Goal: Task Accomplishment & Management: Manage account settings

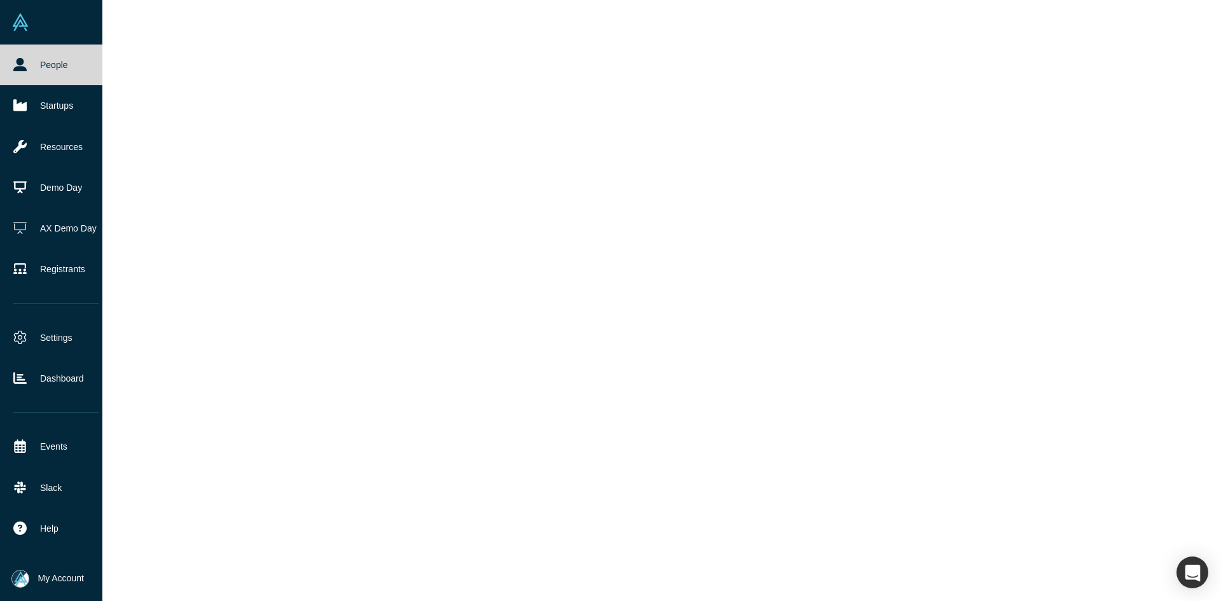
click at [16, 70] on icon at bounding box center [19, 64] width 13 height 13
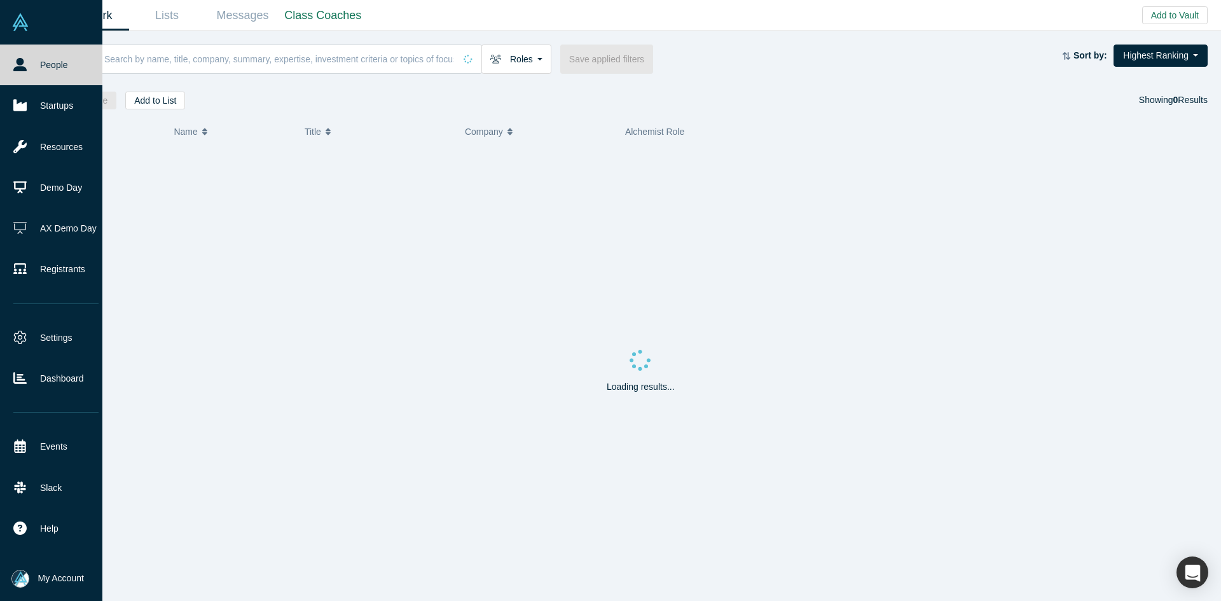
click at [16, 70] on icon at bounding box center [19, 64] width 13 height 13
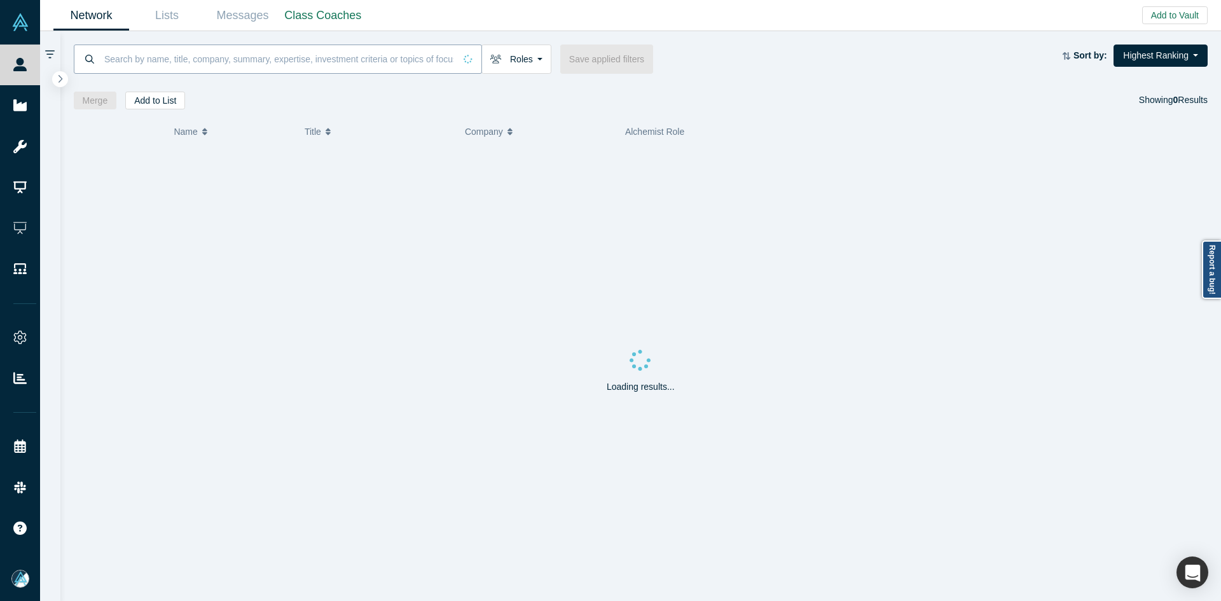
click at [235, 58] on input at bounding box center [279, 59] width 352 height 30
paste input "Elizabeth McNichols"
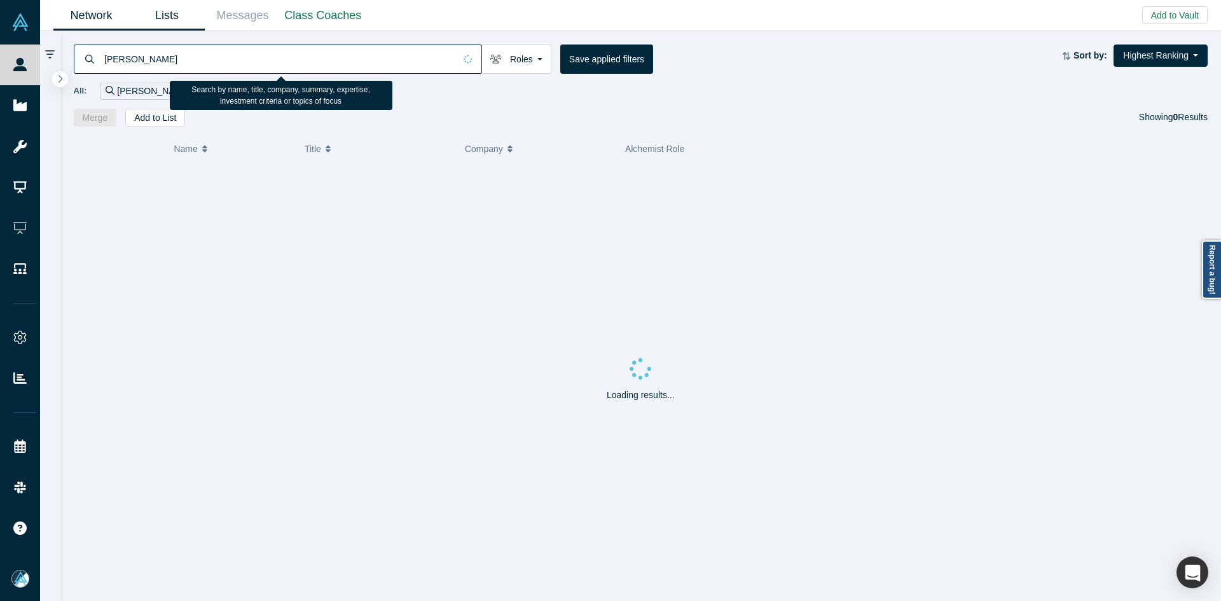
type input "Elizabeth McNichols"
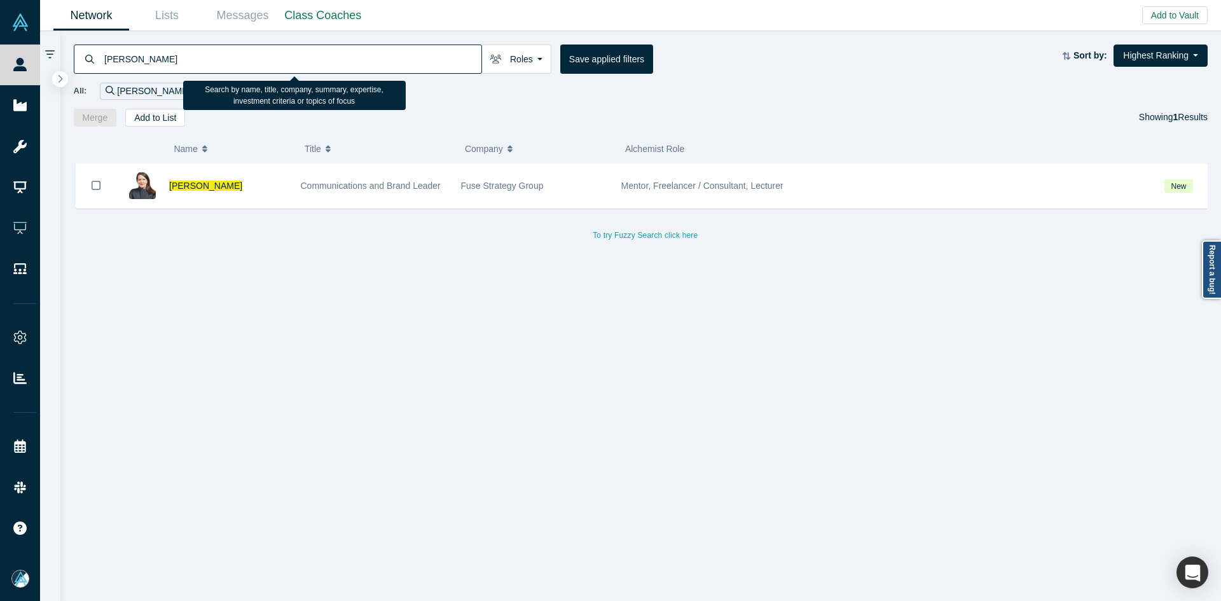
drag, startPoint x: 214, startPoint y: 188, endPoint x: 186, endPoint y: 76, distance: 116.0
click at [214, 188] on span "Elizabeth McNichols" at bounding box center [205, 186] width 73 height 10
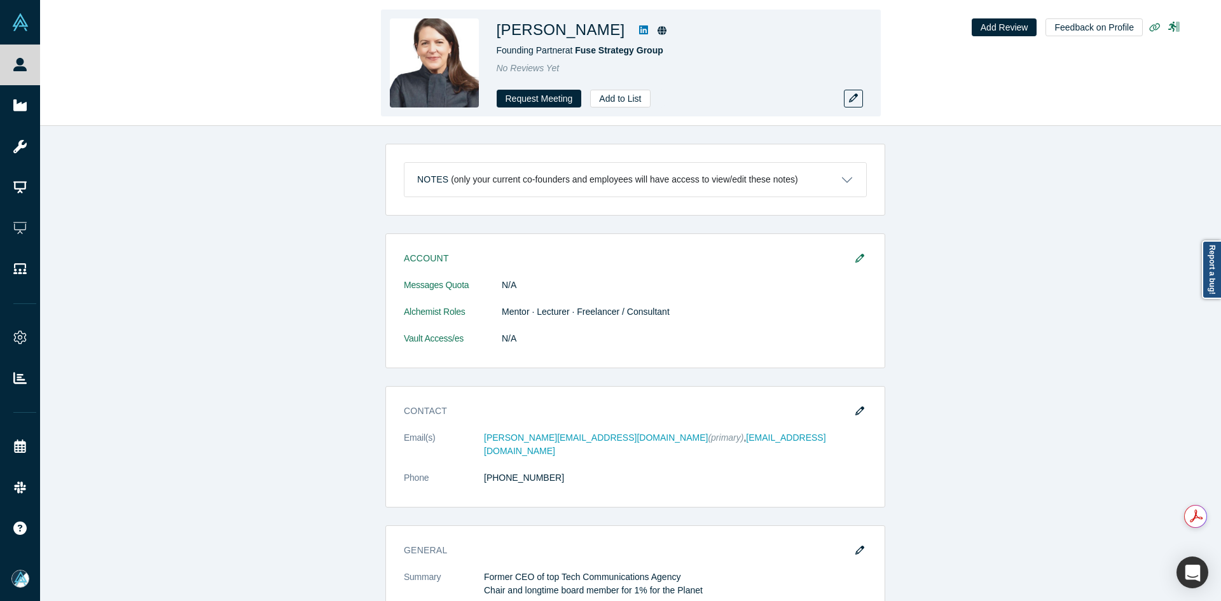
click at [525, 27] on h1 "Elizabeth McNichols" at bounding box center [561, 29] width 128 height 23
copy div "Elizabeth McNichols"
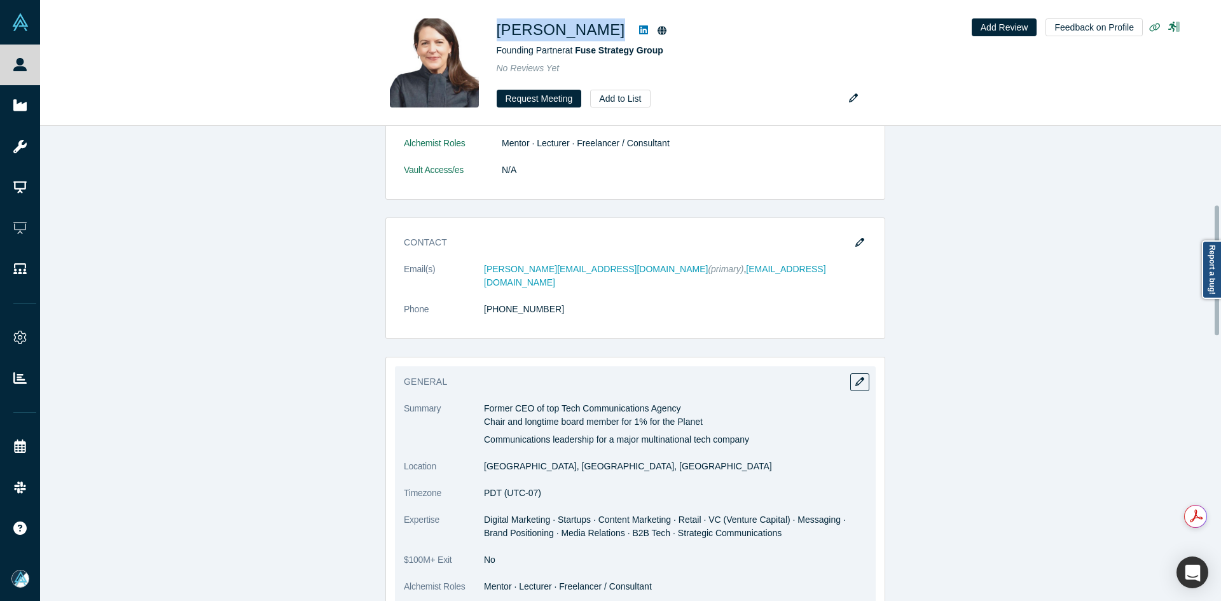
scroll to position [305, 0]
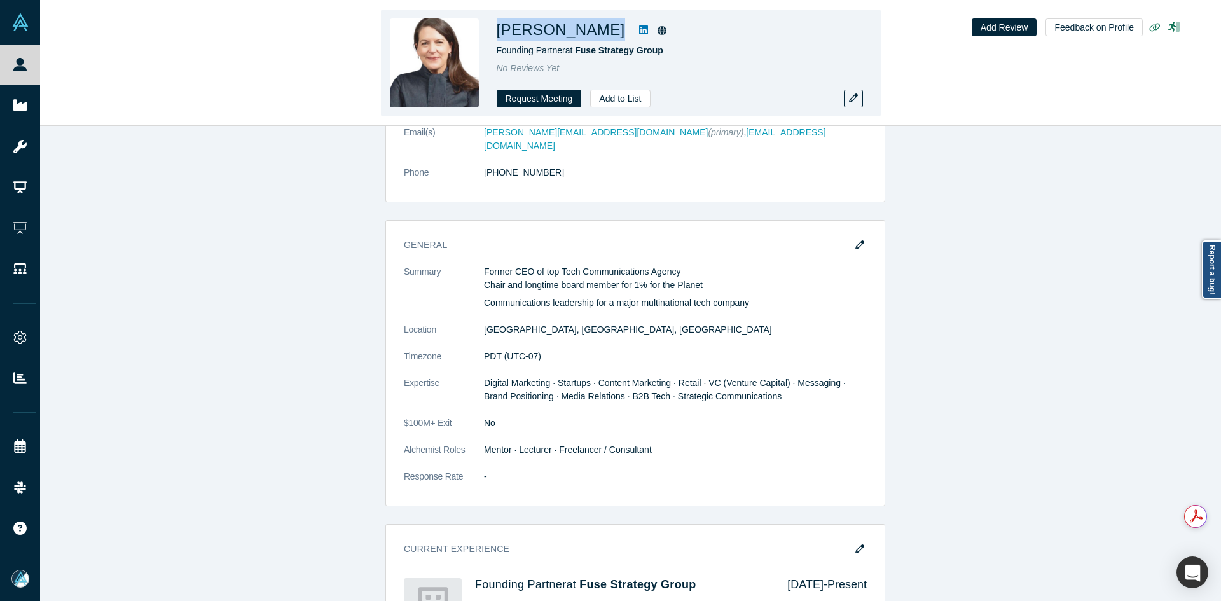
click at [653, 31] on link at bounding box center [643, 29] width 19 height 15
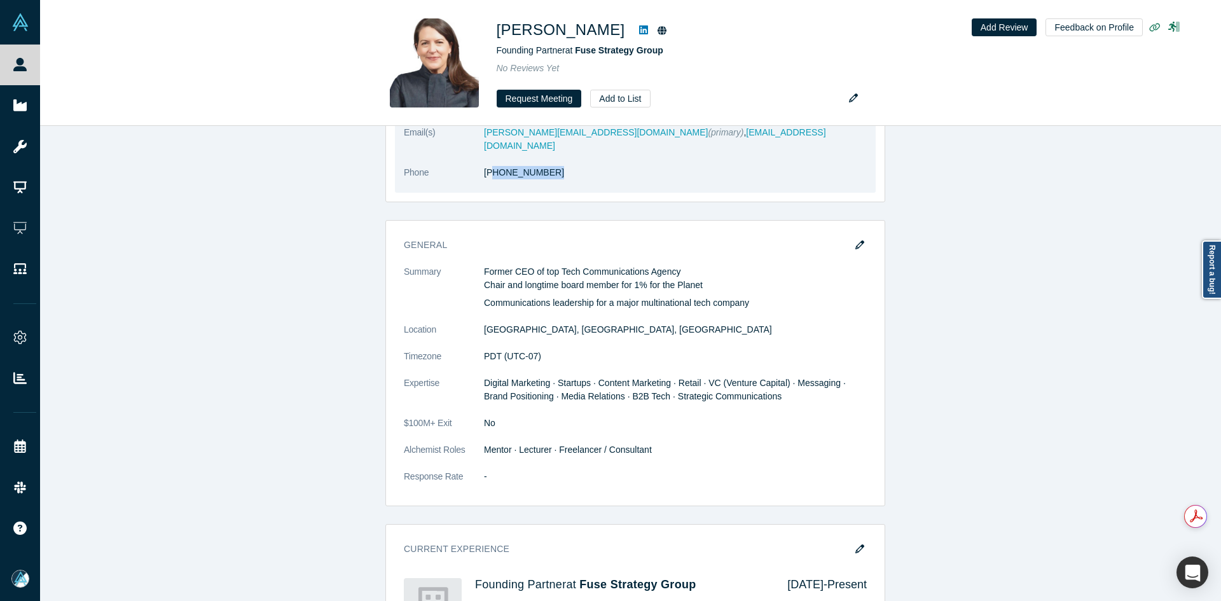
copy link "15) 509-6076"
drag, startPoint x: 540, startPoint y: 162, endPoint x: 488, endPoint y: 167, distance: 51.8
click at [488, 167] on dl "Email(s) elizabeth@fusegroup.co (primary) , emcnichols@gmail.com Phone (415) 50…" at bounding box center [635, 159] width 463 height 67
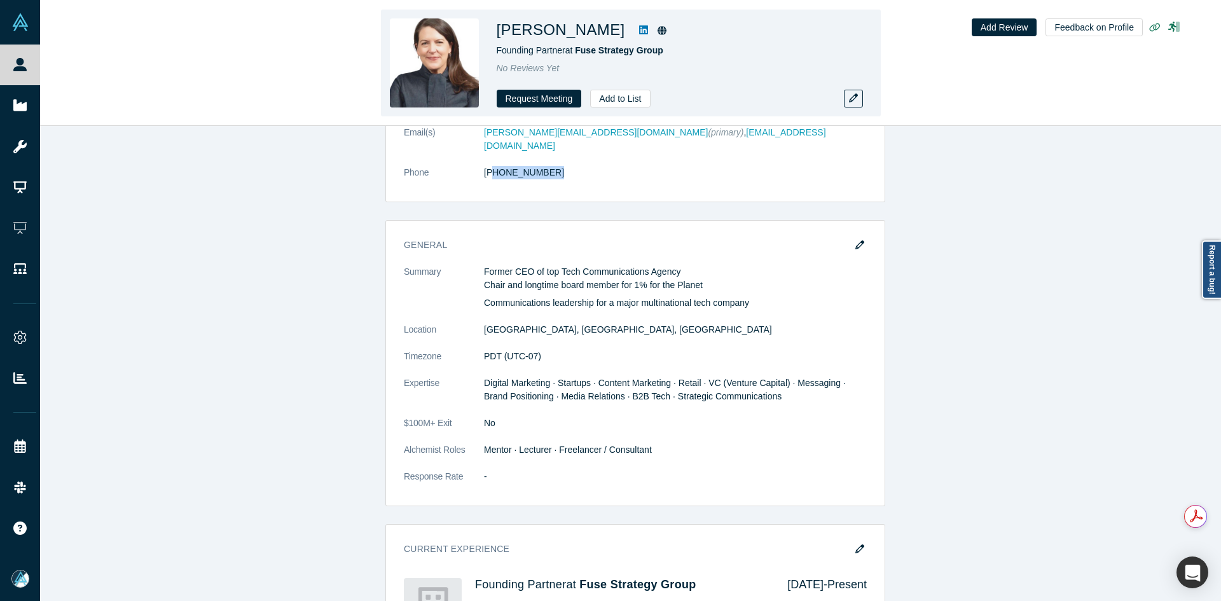
copy h1 "lizabeth McNichols"
copy h1 "Elizabeth McNichols"
drag, startPoint x: 633, startPoint y: 31, endPoint x: 500, endPoint y: 32, distance: 133.6
click at [500, 32] on h1 "Elizabeth McNichols" at bounding box center [561, 29] width 128 height 23
copy h1 "Elizabeth McNichols"
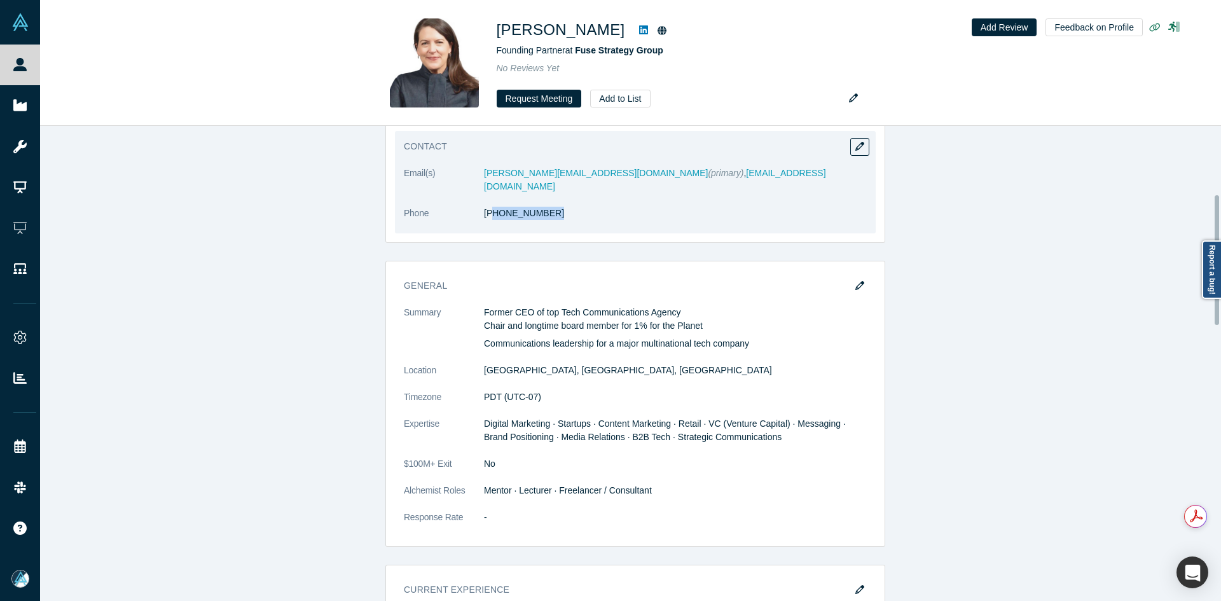
scroll to position [242, 0]
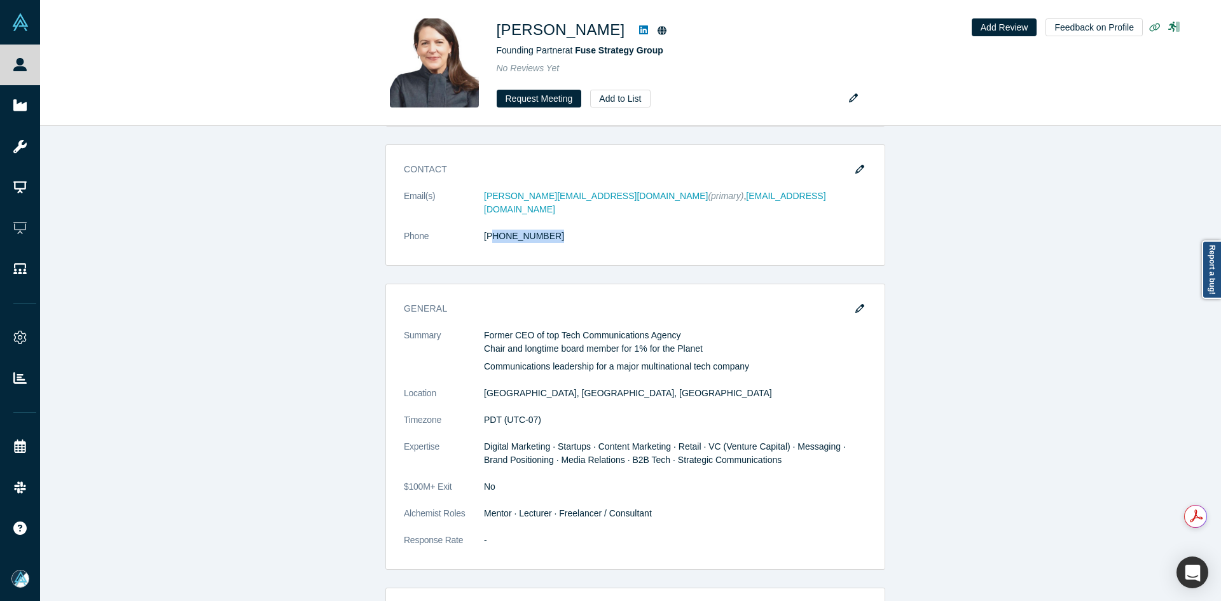
click at [859, 300] on button "button" at bounding box center [859, 309] width 19 height 18
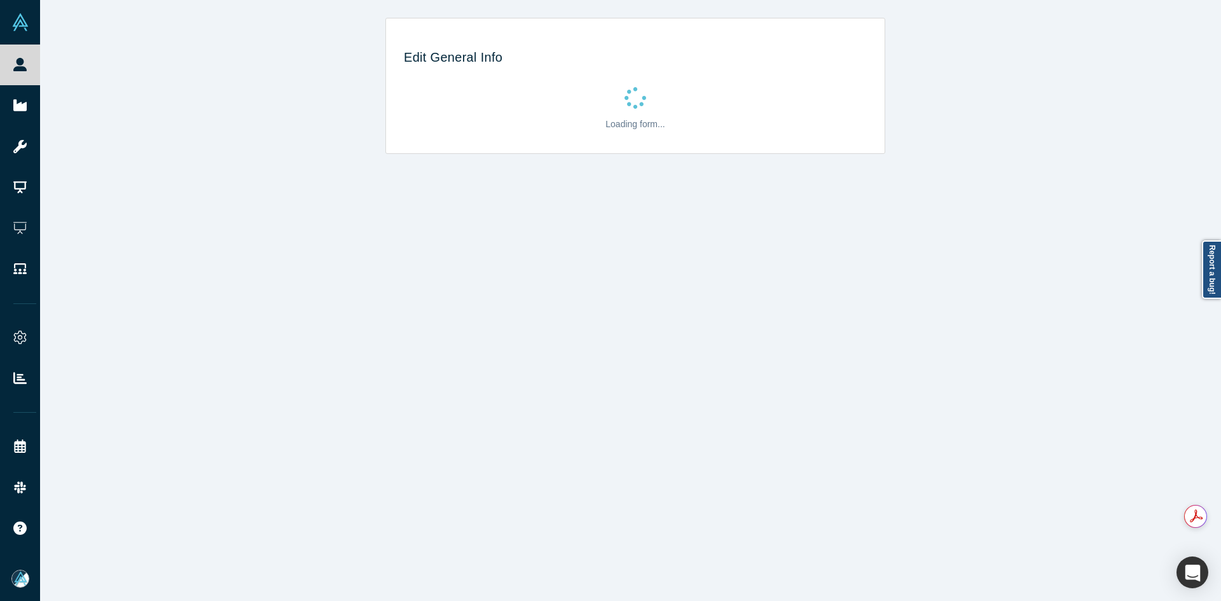
scroll to position [0, 0]
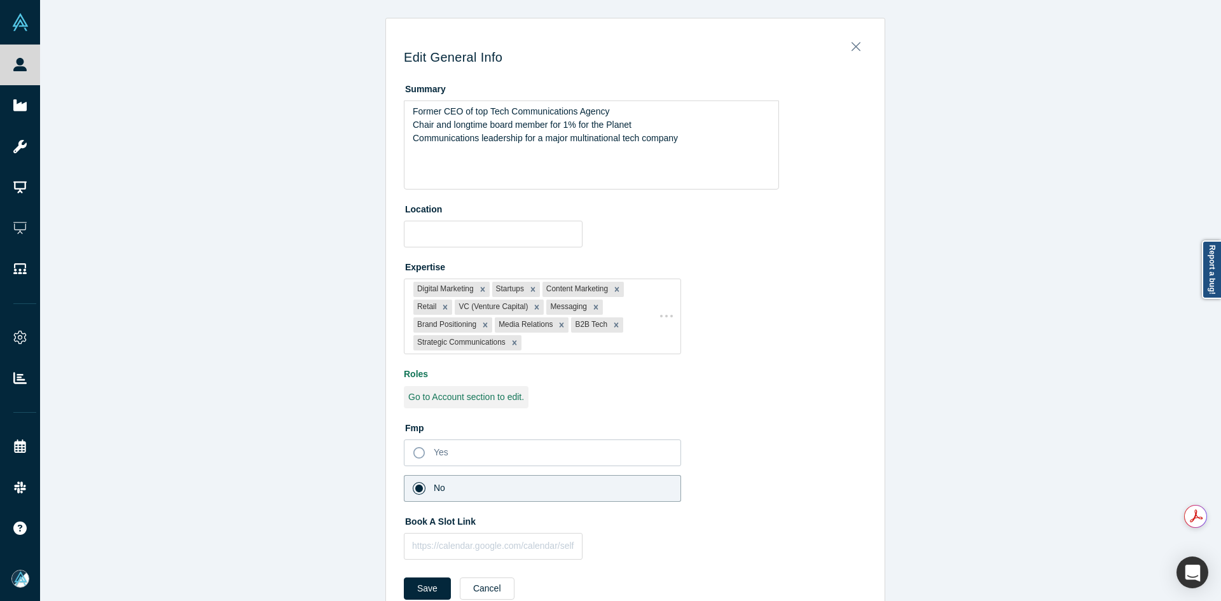
type input "San Francisco, CA, USA"
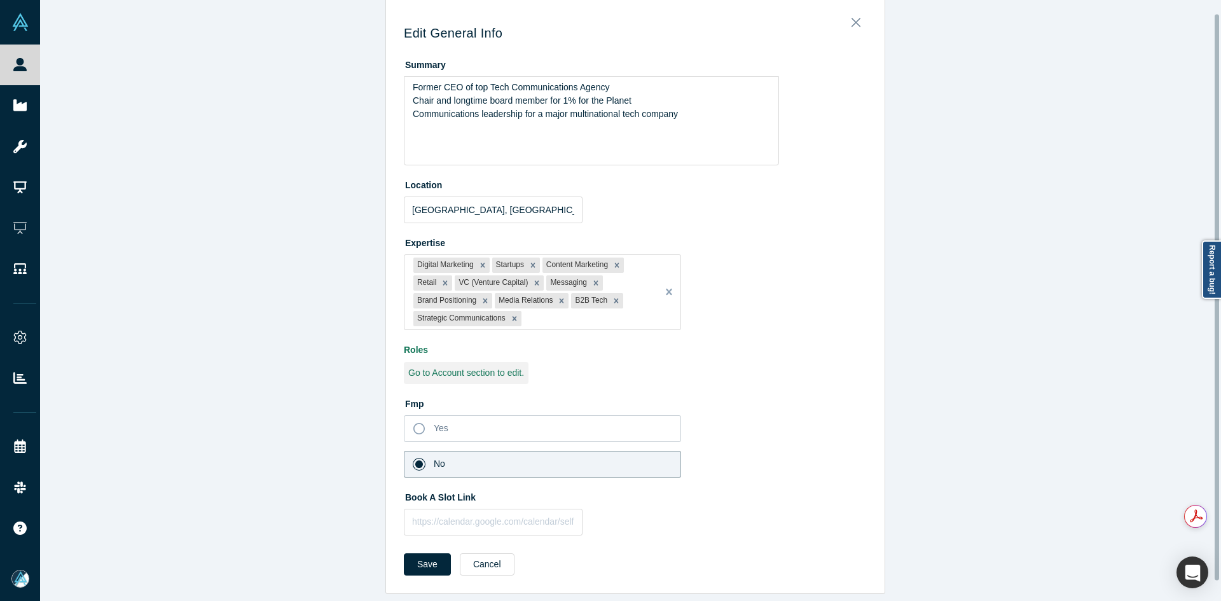
scroll to position [35, 0]
click at [477, 511] on input "text" at bounding box center [493, 521] width 179 height 27
paste input "https://calendar.app.google/NPjKpYp3f9Y2TnM87"
type input "https://calendar.app.google/NPjKpYp3f9Y2TnM87"
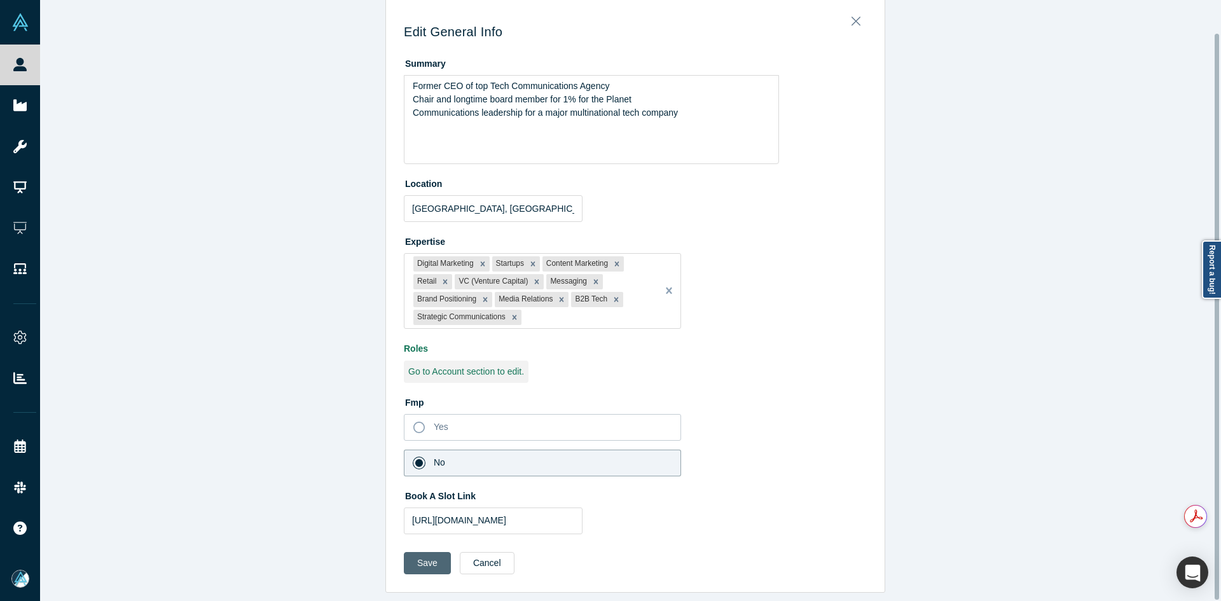
click at [412, 553] on button "Save" at bounding box center [427, 563] width 47 height 22
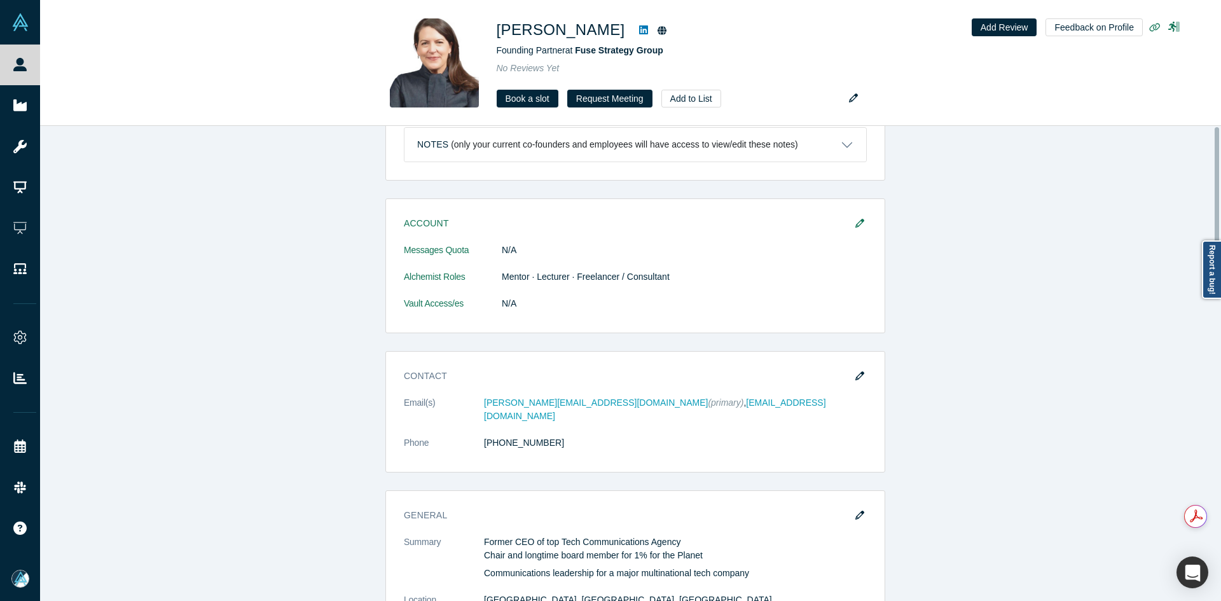
scroll to position [0, 0]
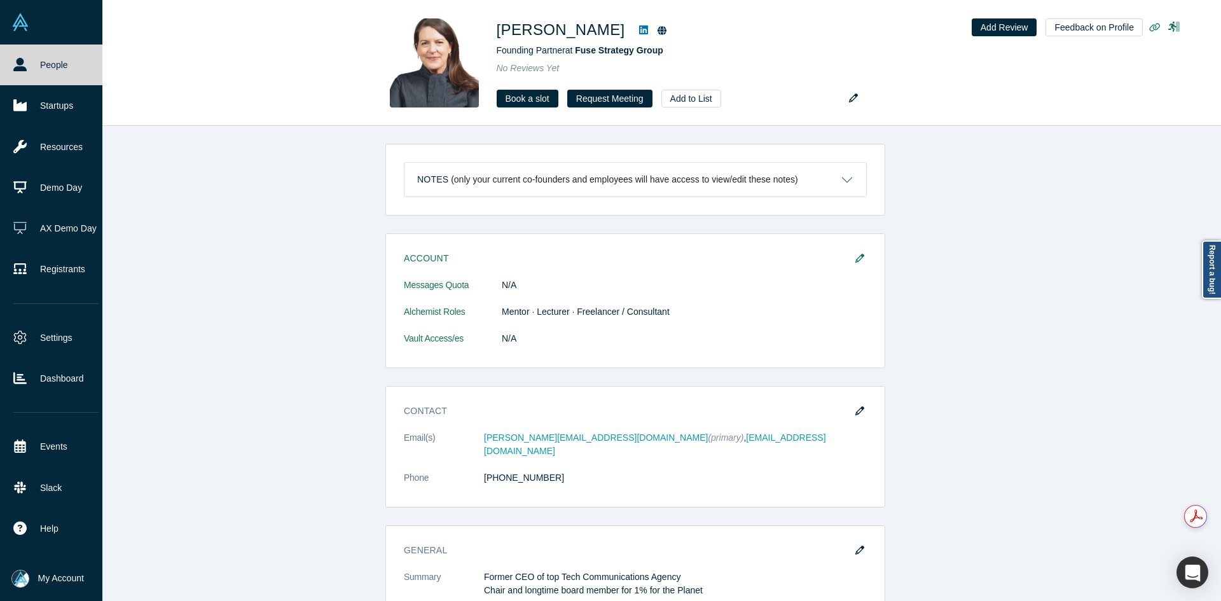
click at [19, 74] on link "People" at bounding box center [56, 65] width 112 height 41
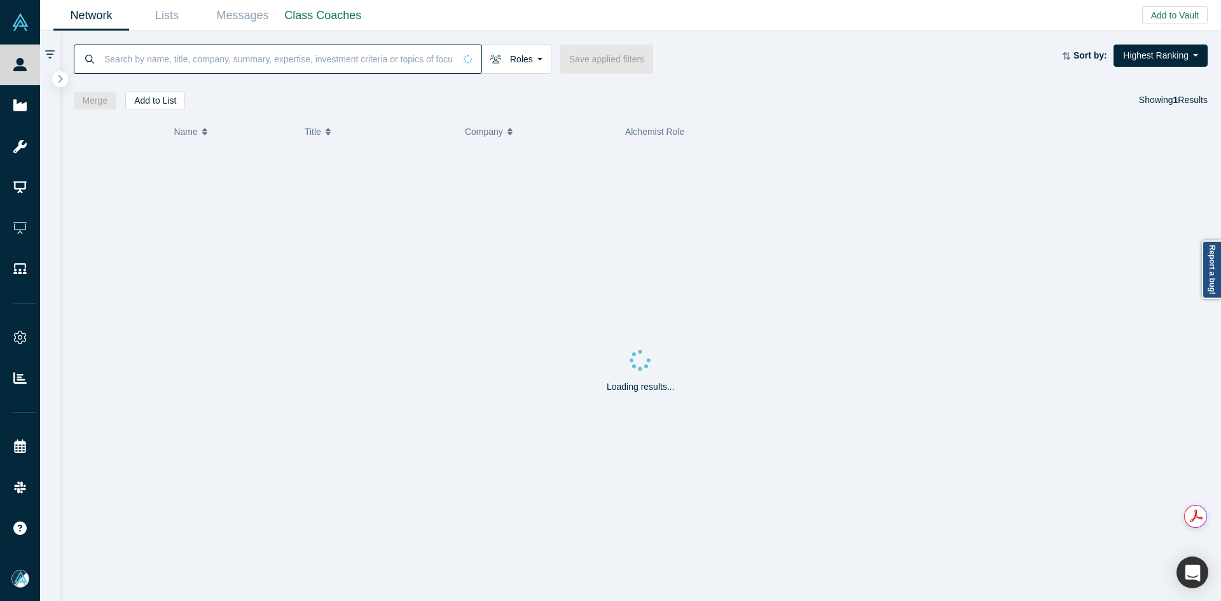
click at [364, 65] on input at bounding box center [279, 59] width 352 height 30
paste input "Raneem AlMeqbel"
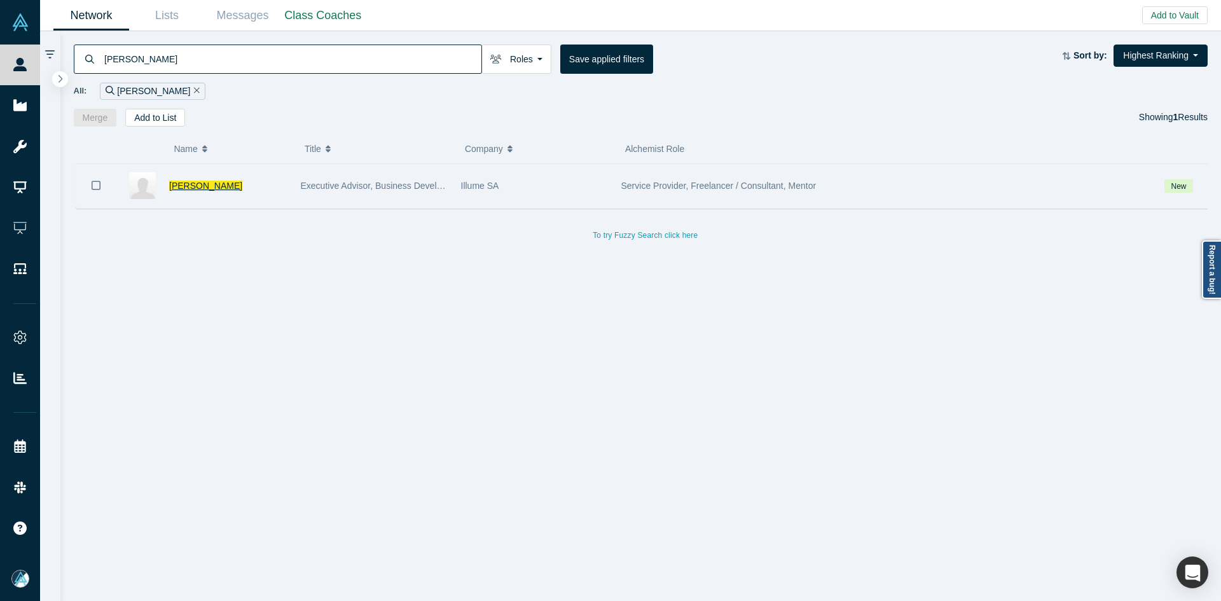
type input "Raneem AlMeqbel"
click at [239, 184] on span "Raneem AlMeqbel" at bounding box center [205, 186] width 73 height 10
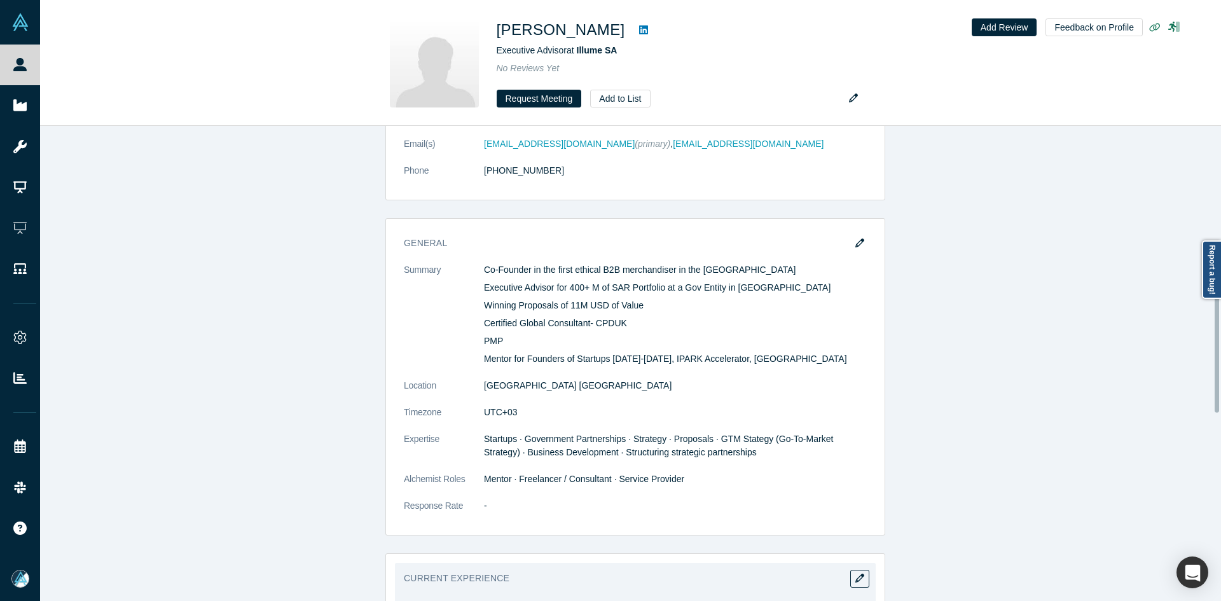
scroll to position [149, 0]
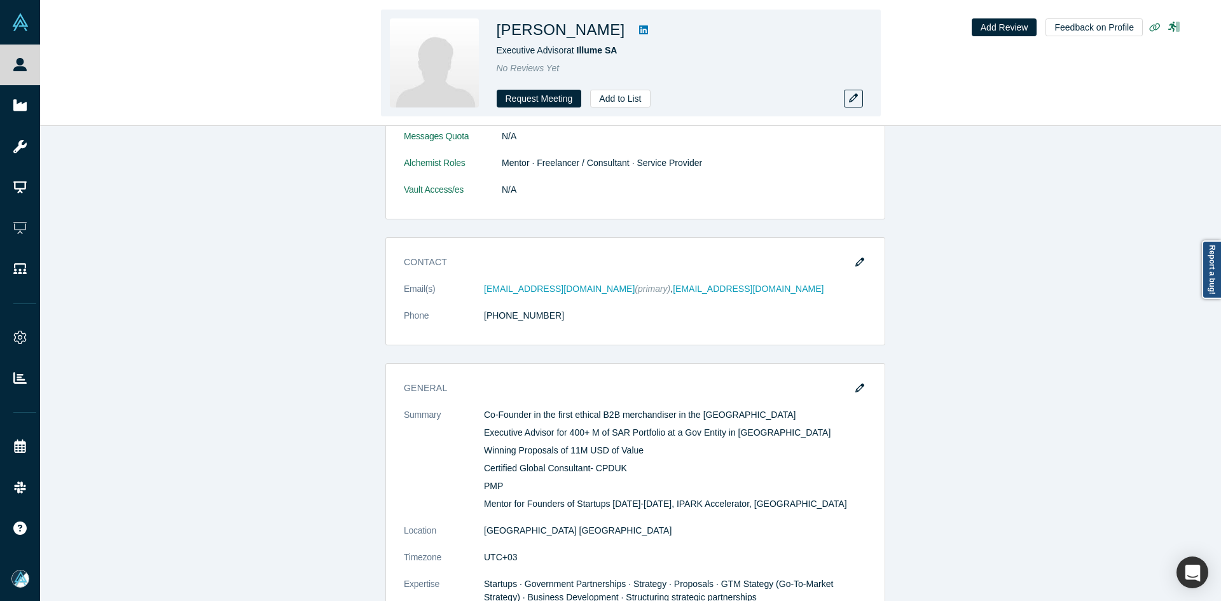
click at [642, 27] on icon at bounding box center [643, 29] width 9 height 9
copy h1 "aneem AlMeqbel"
drag, startPoint x: 623, startPoint y: 30, endPoint x: 607, endPoint y: 1, distance: 32.7
click at [509, 33] on h1 "Raneem AlMeqbel" at bounding box center [561, 29] width 128 height 23
click at [580, 40] on h1 "Raneem AlMeqbel" at bounding box center [561, 29] width 128 height 23
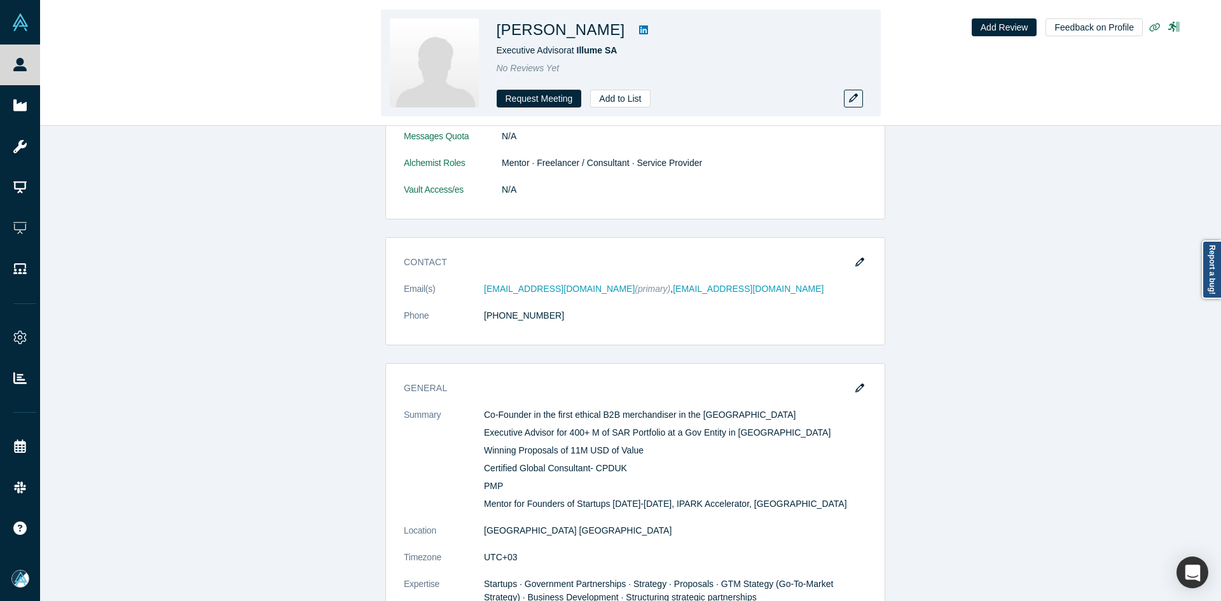
copy h1 "AlMeqbe"
copy h1 "AlMeqbel"
drag, startPoint x: 561, startPoint y: 32, endPoint x: 622, endPoint y: 36, distance: 61.1
click at [622, 36] on h1 "Raneem AlMeqbel" at bounding box center [561, 29] width 128 height 23
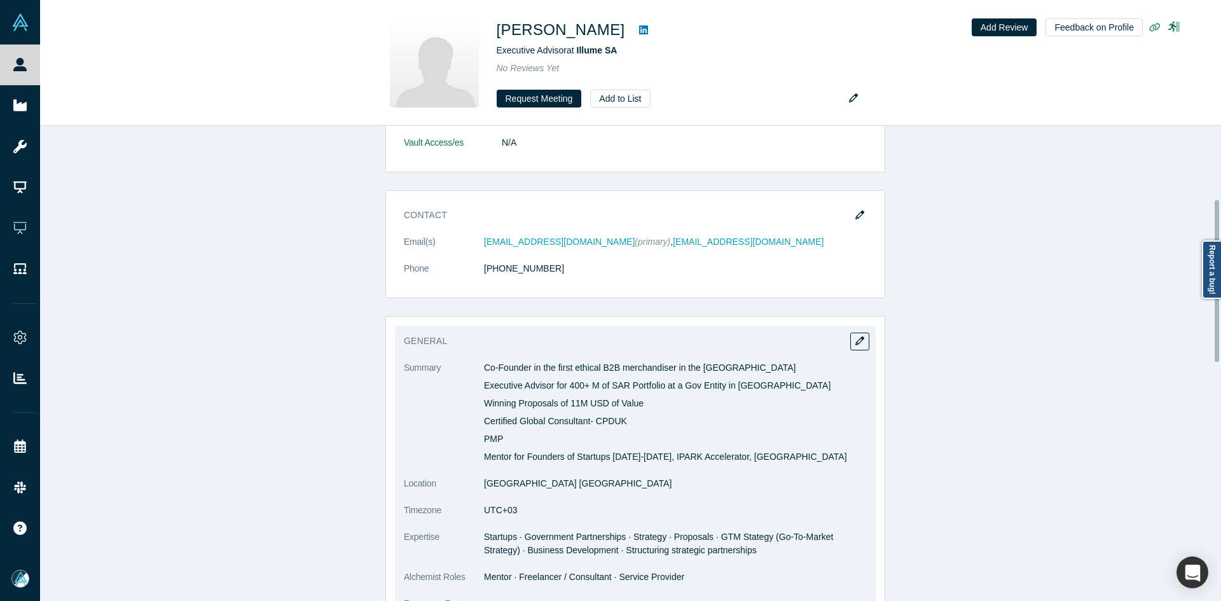
scroll to position [276, 0]
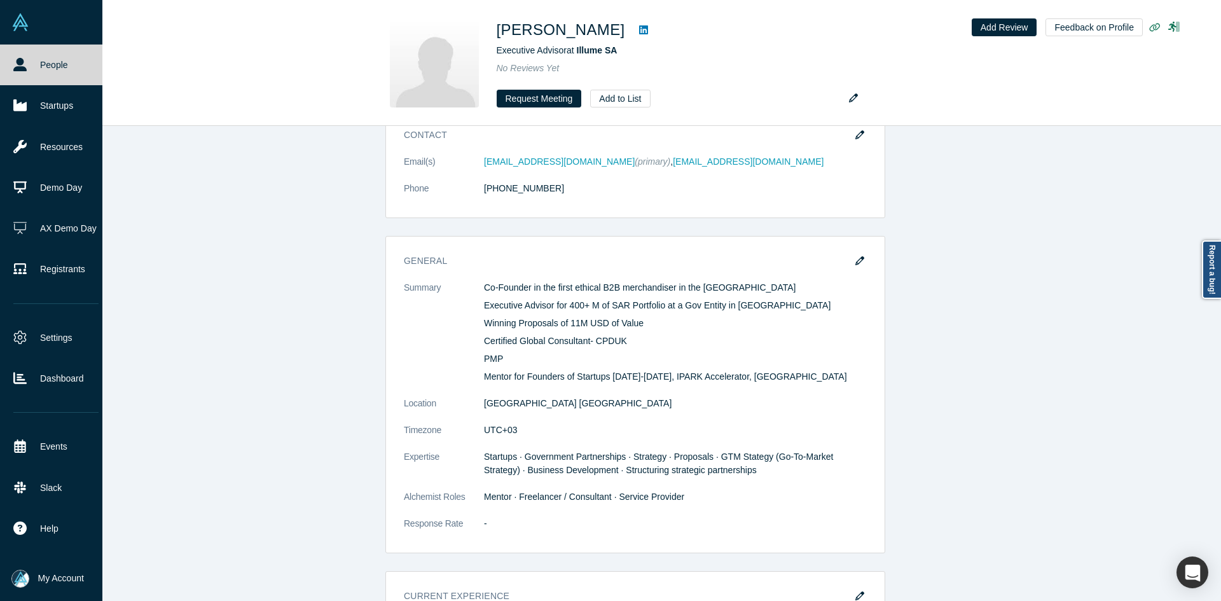
click at [24, 71] on link "People" at bounding box center [56, 65] width 112 height 41
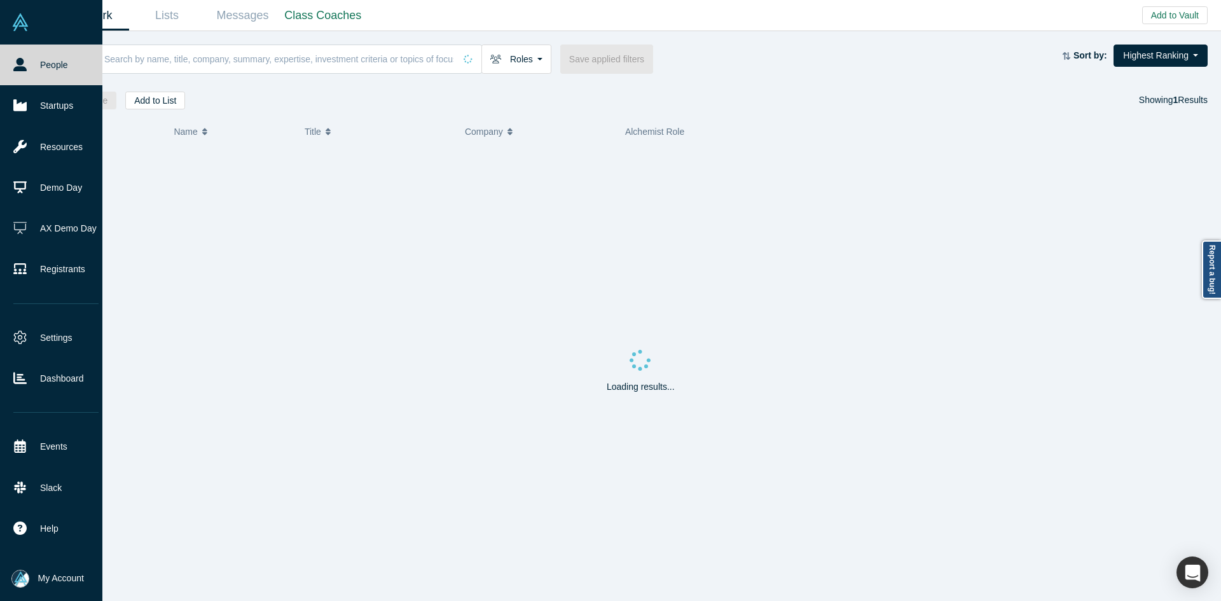
click at [24, 71] on link "People" at bounding box center [56, 65] width 112 height 41
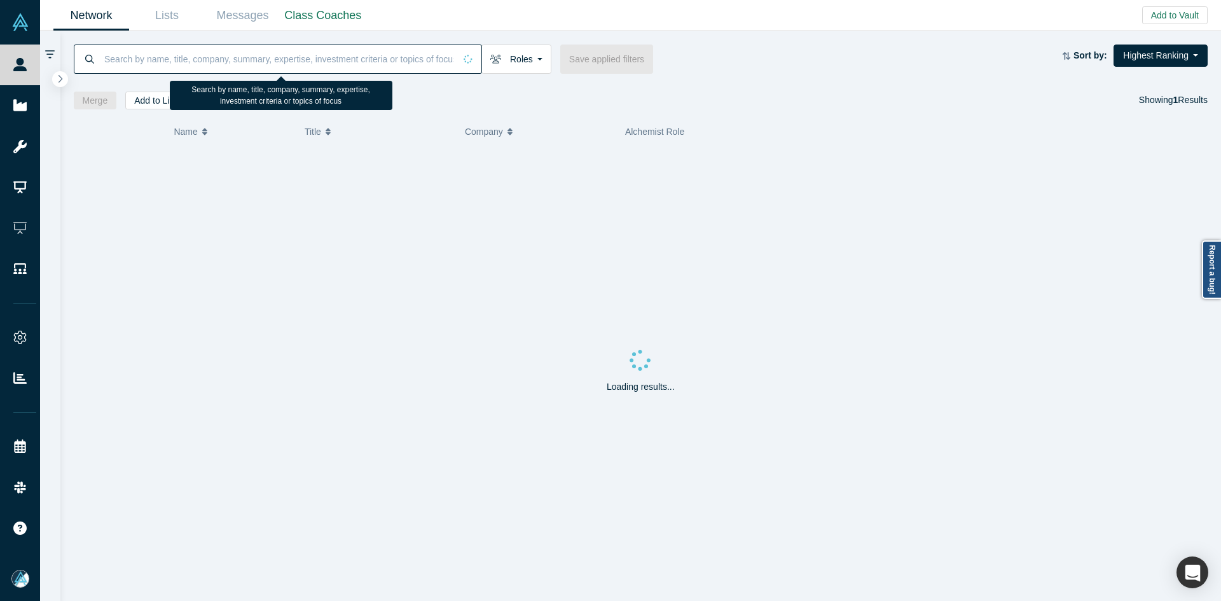
click at [291, 64] on input at bounding box center [279, 59] width 352 height 30
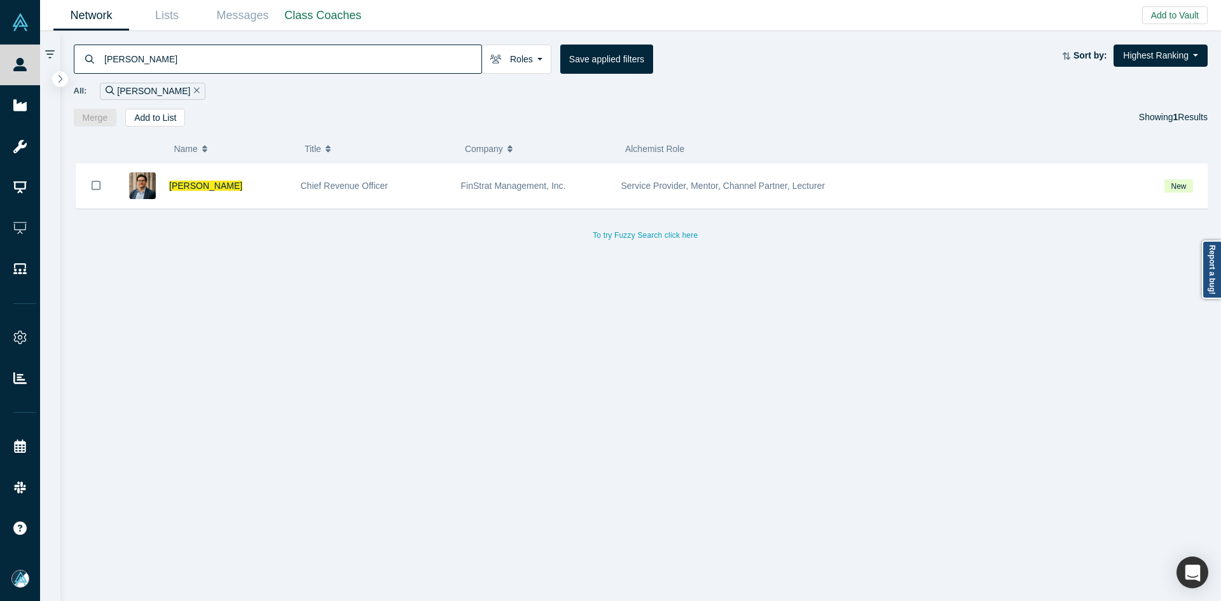
type input "adam chen"
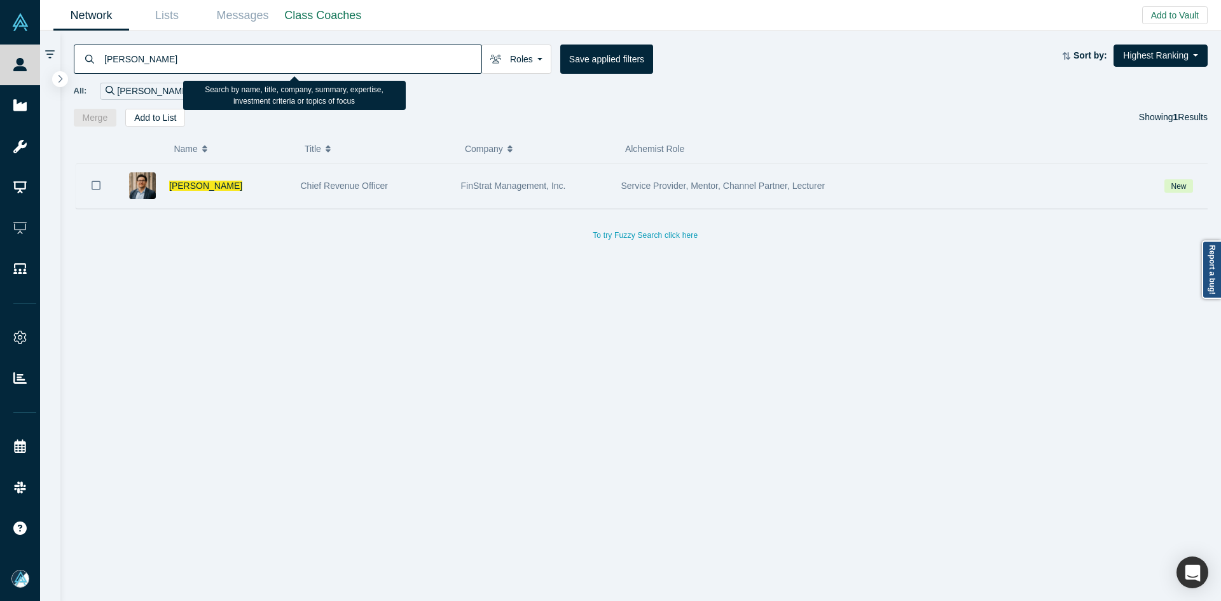
click at [200, 178] on div "Adam Chen" at bounding box center [228, 186] width 118 height 44
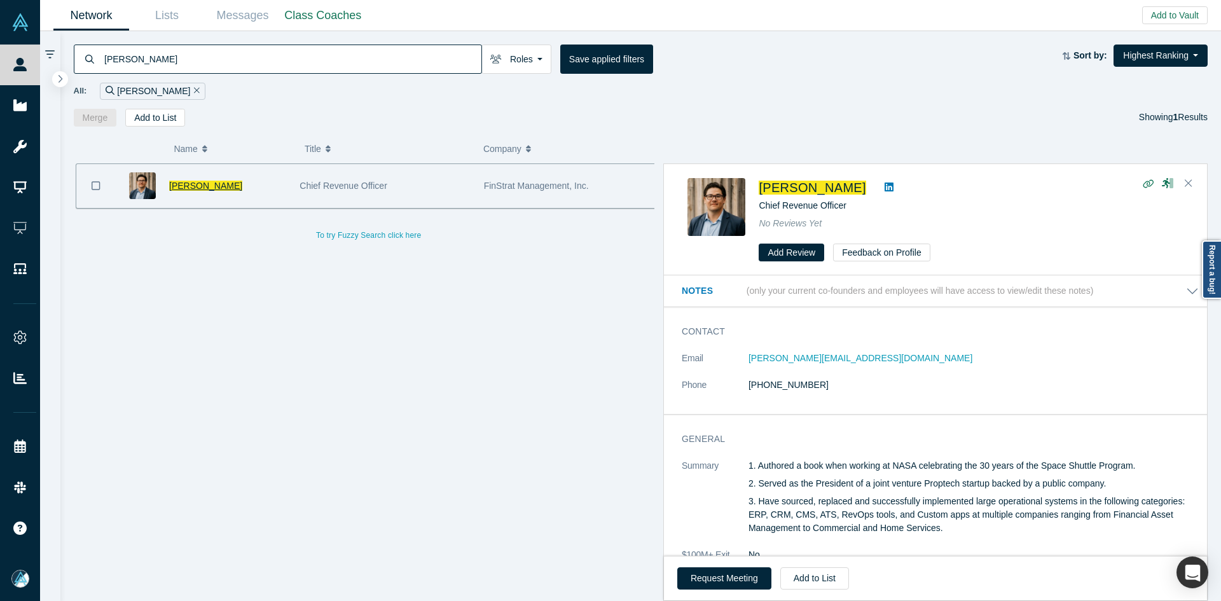
click at [200, 182] on span "Adam Chen" at bounding box center [205, 186] width 73 height 10
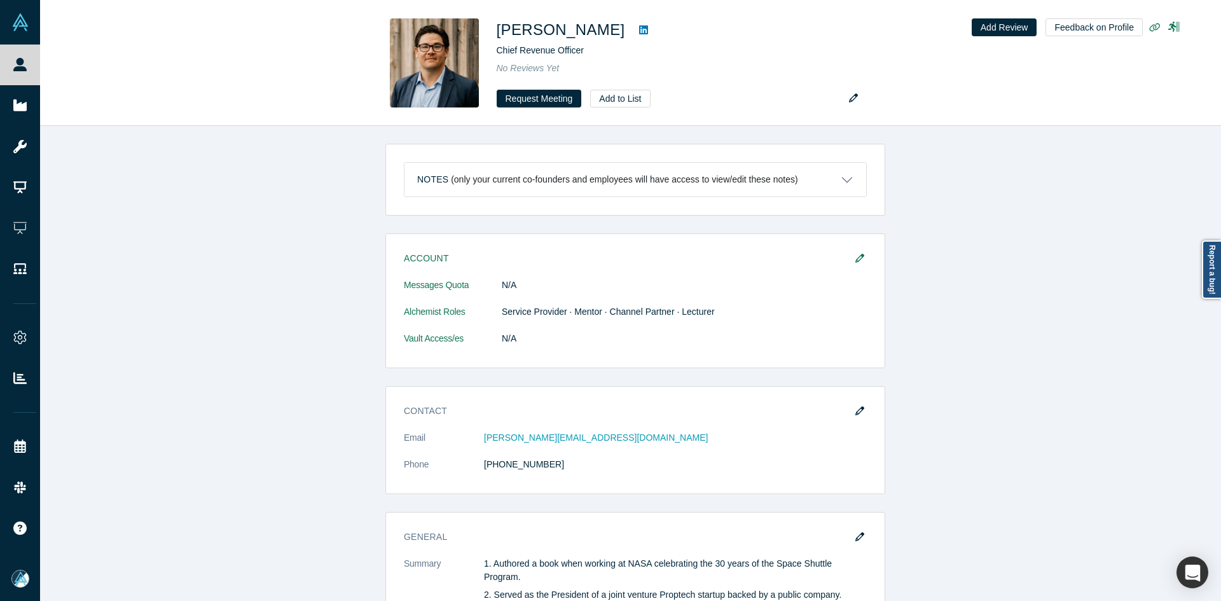
click at [200, 184] on div "Notes (only your current co-founders and employees will have access to view/edi…" at bounding box center [635, 368] width 1191 height 485
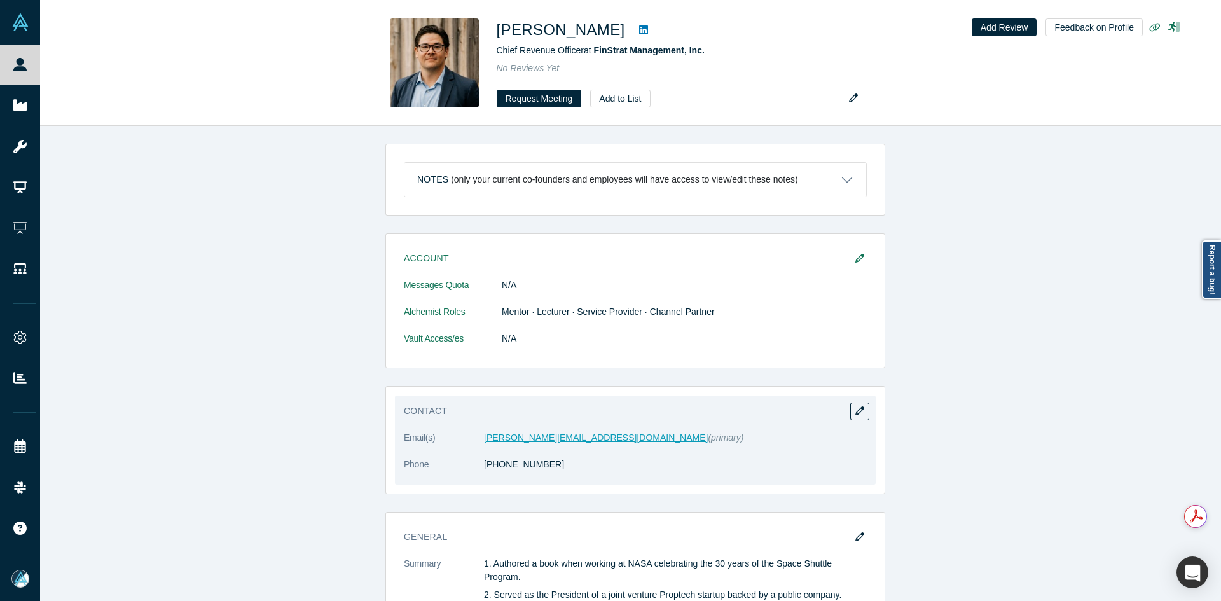
drag, startPoint x: 521, startPoint y: 444, endPoint x: 501, endPoint y: 435, distance: 21.6
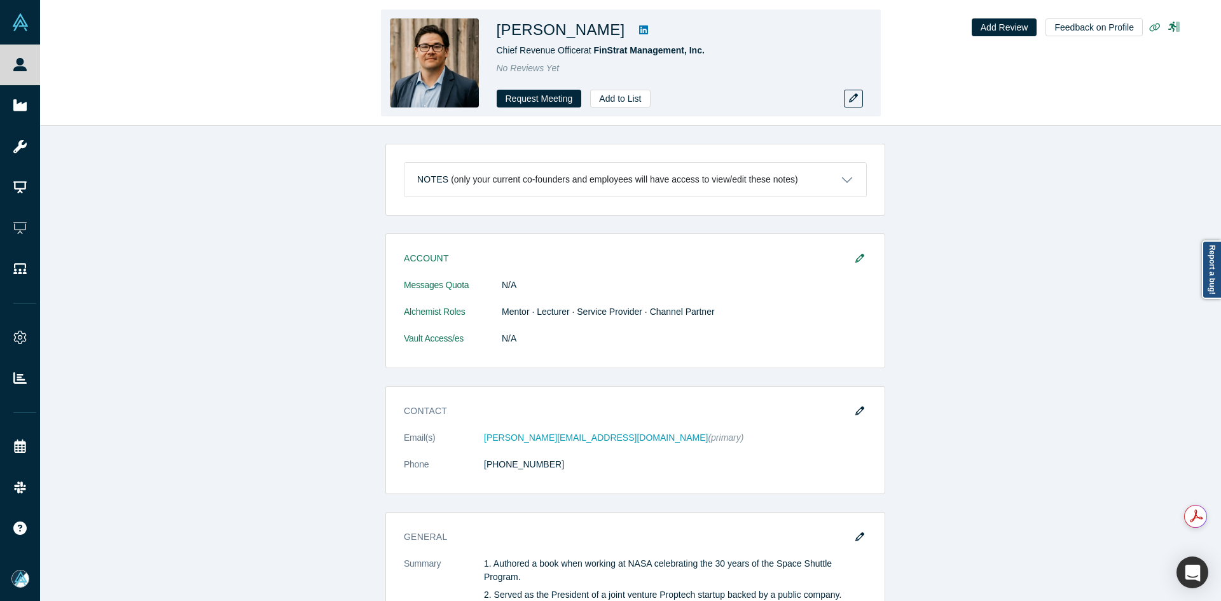
click at [634, 27] on link at bounding box center [643, 29] width 19 height 15
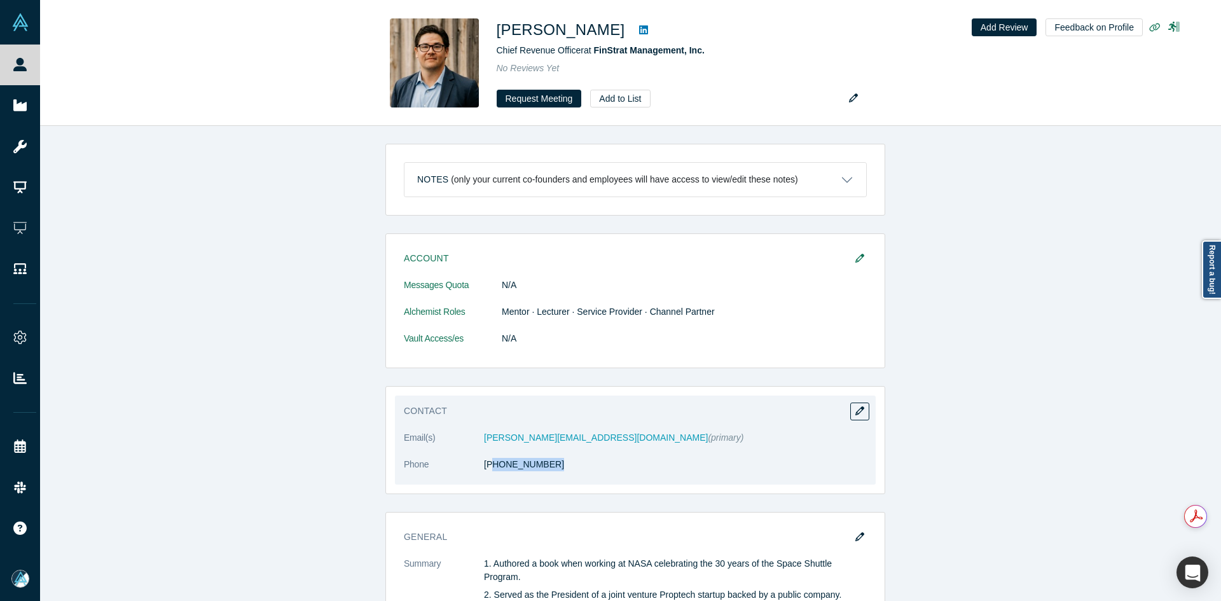
copy link "02) 485-8158"
drag, startPoint x: 516, startPoint y: 469, endPoint x: 486, endPoint y: 471, distance: 30.6
click at [486, 471] on dd "(702) 485-8158" at bounding box center [675, 464] width 383 height 13
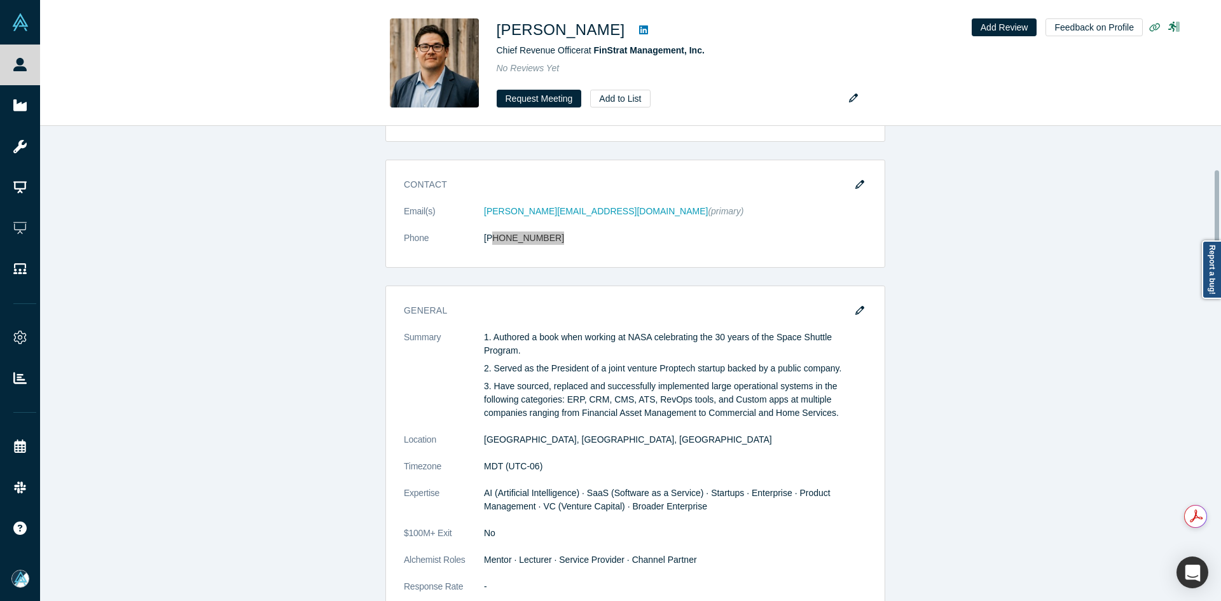
scroll to position [254, 0]
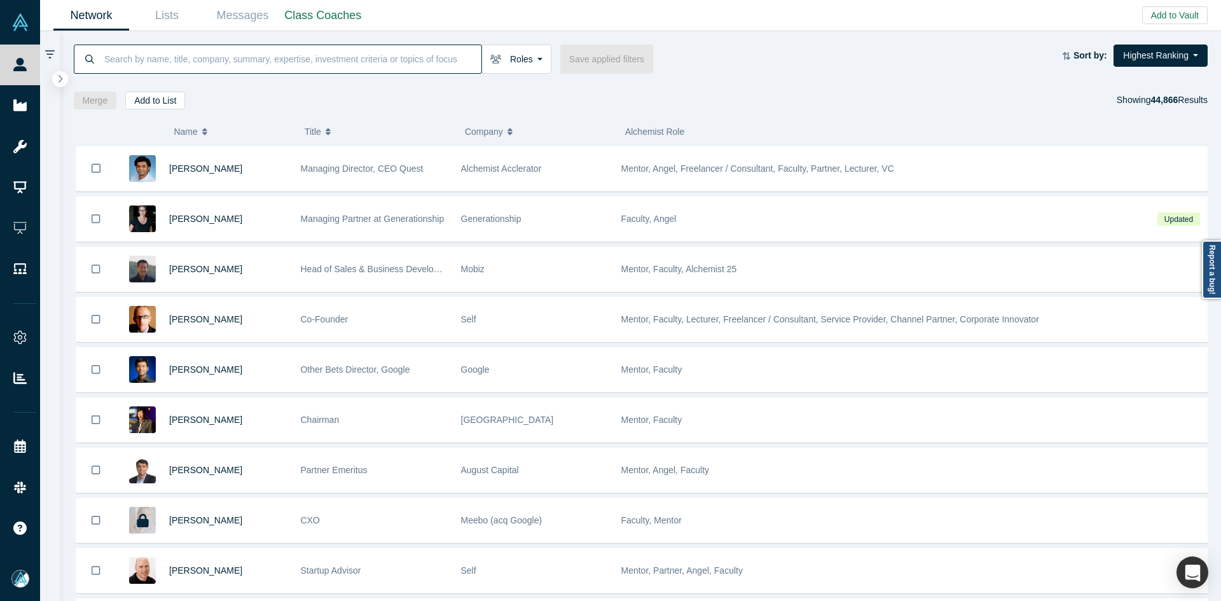
click at [185, 46] on input at bounding box center [292, 59] width 378 height 30
paste input "[PERSON_NAME][EMAIL_ADDRESS][DOMAIN_NAME]"
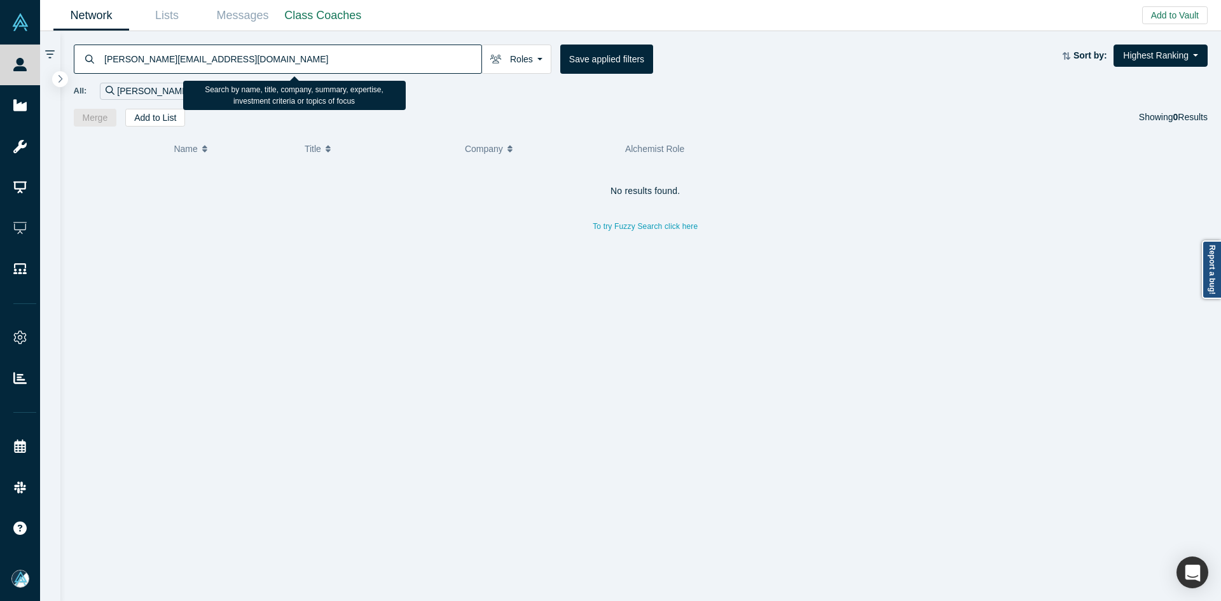
click at [185, 46] on input "[PERSON_NAME][EMAIL_ADDRESS][DOMAIN_NAME]" at bounding box center [292, 59] width 378 height 30
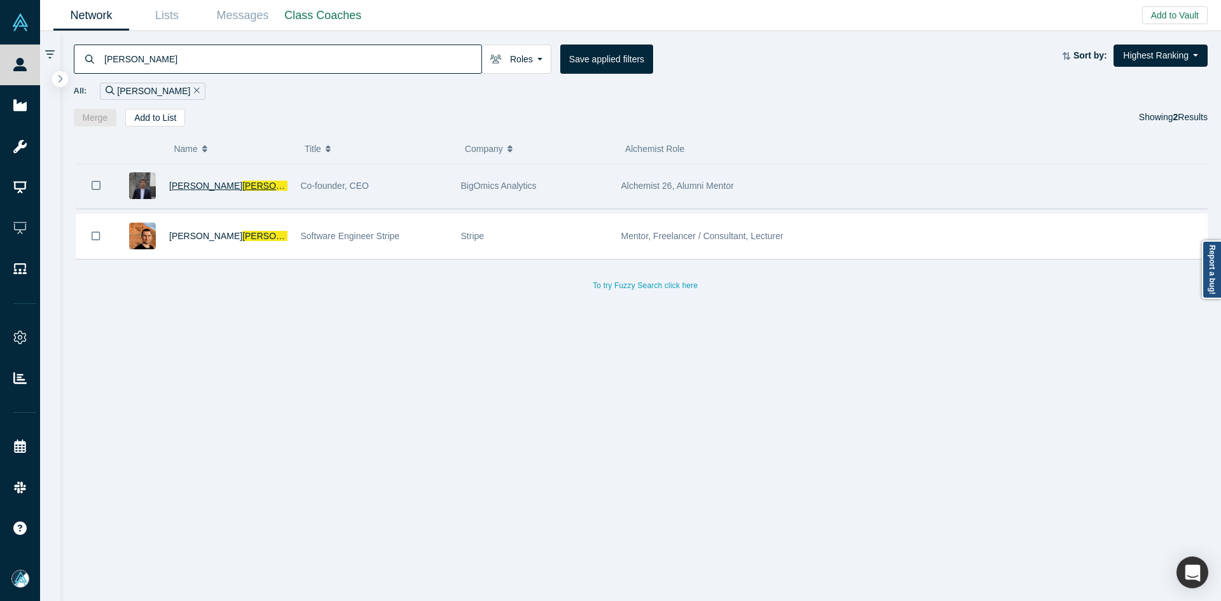
type input "[PERSON_NAME]"
click at [242, 190] on span "[PERSON_NAME]" at bounding box center [278, 186] width 73 height 10
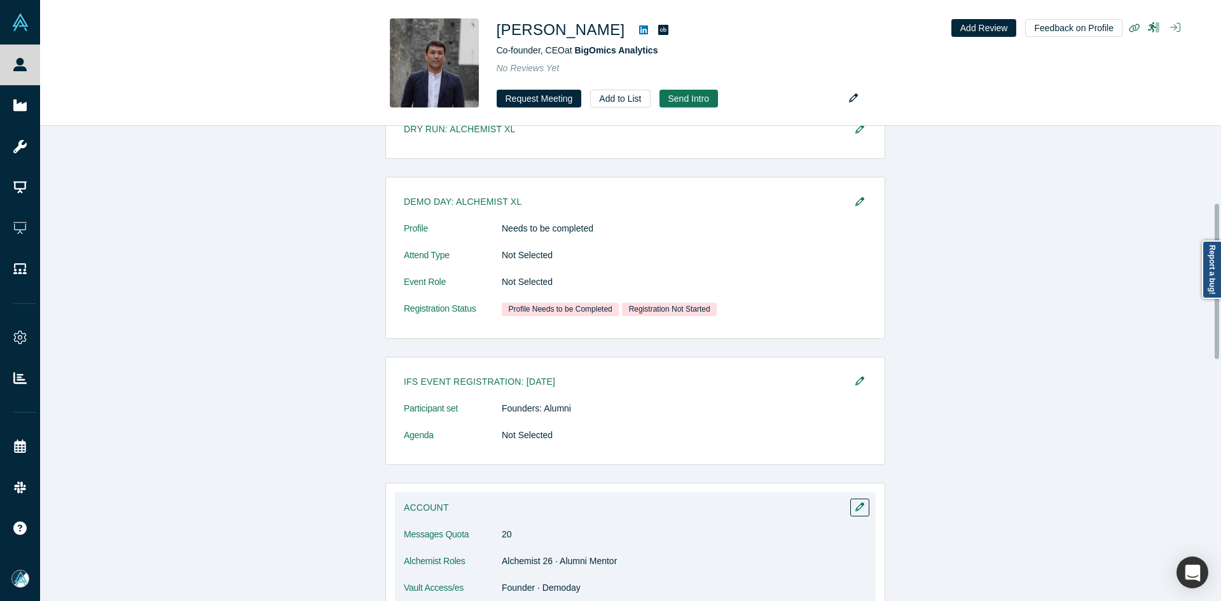
scroll to position [254, 0]
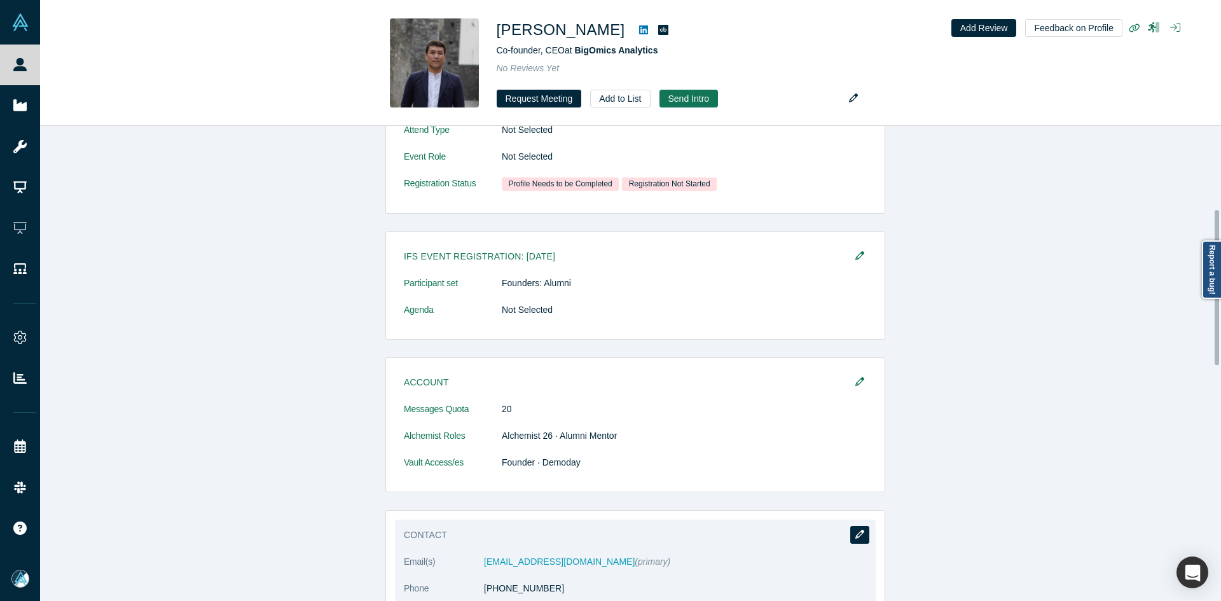
click at [862, 539] on button "button" at bounding box center [859, 535] width 19 height 18
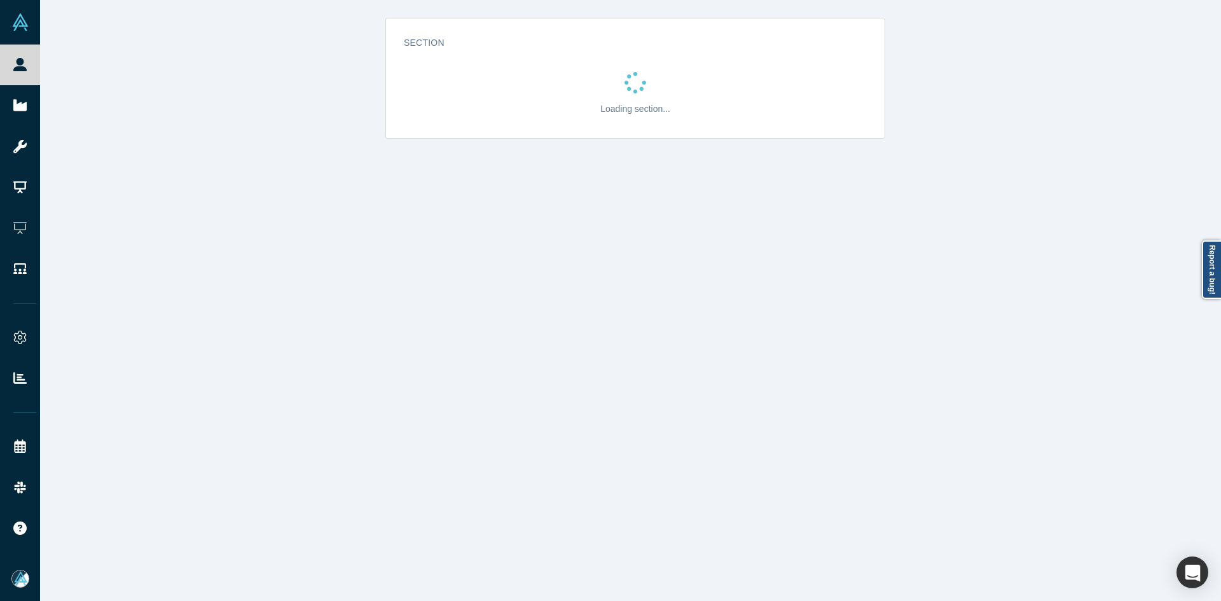
scroll to position [0, 0]
select select "CH"
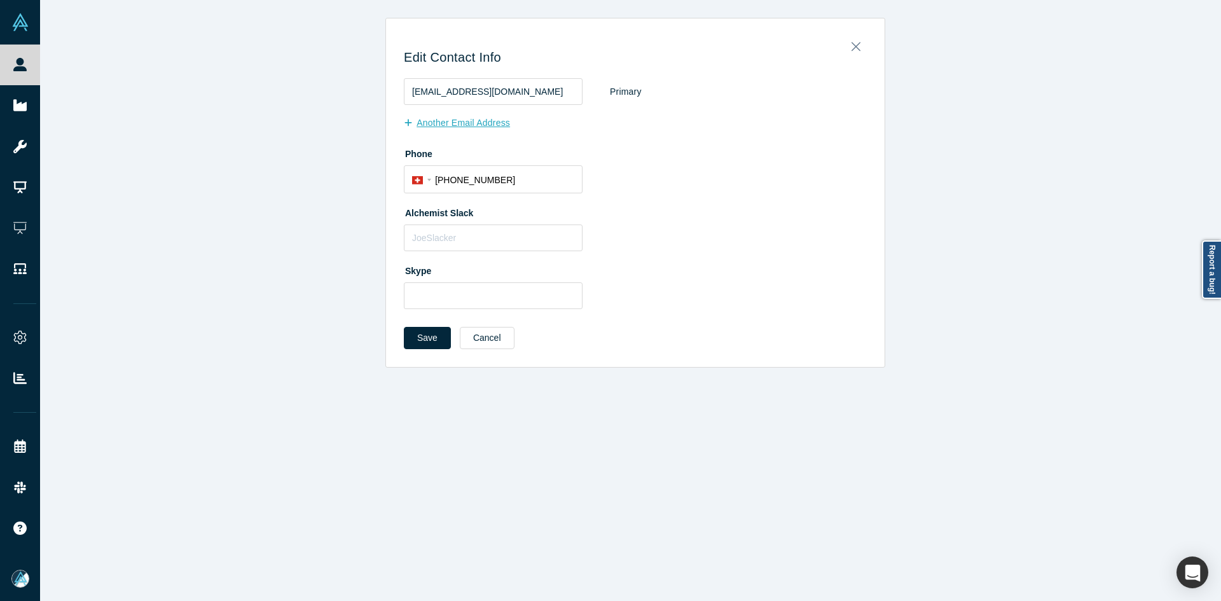
click at [468, 127] on button "Another Email Address" at bounding box center [464, 123] width 120 height 22
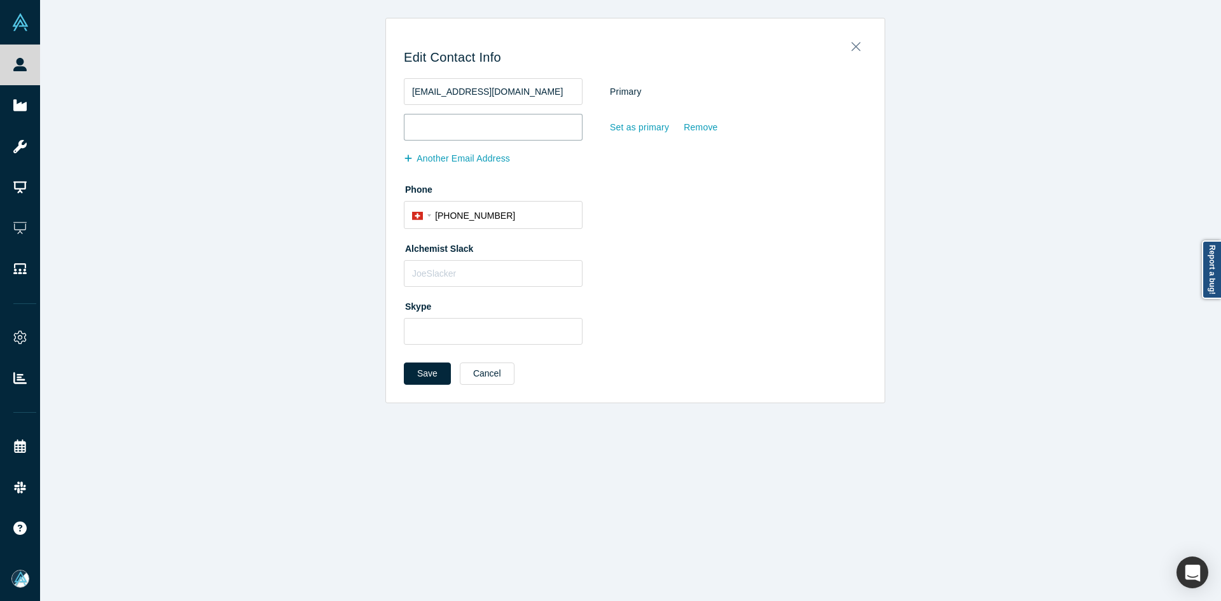
click at [529, 131] on input "email" at bounding box center [493, 127] width 179 height 27
paste input "[PERSON_NAME][EMAIL_ADDRESS][DOMAIN_NAME]"
type input "[PERSON_NAME][EMAIL_ADDRESS][DOMAIN_NAME]"
click at [413, 374] on button "Save" at bounding box center [427, 374] width 47 height 22
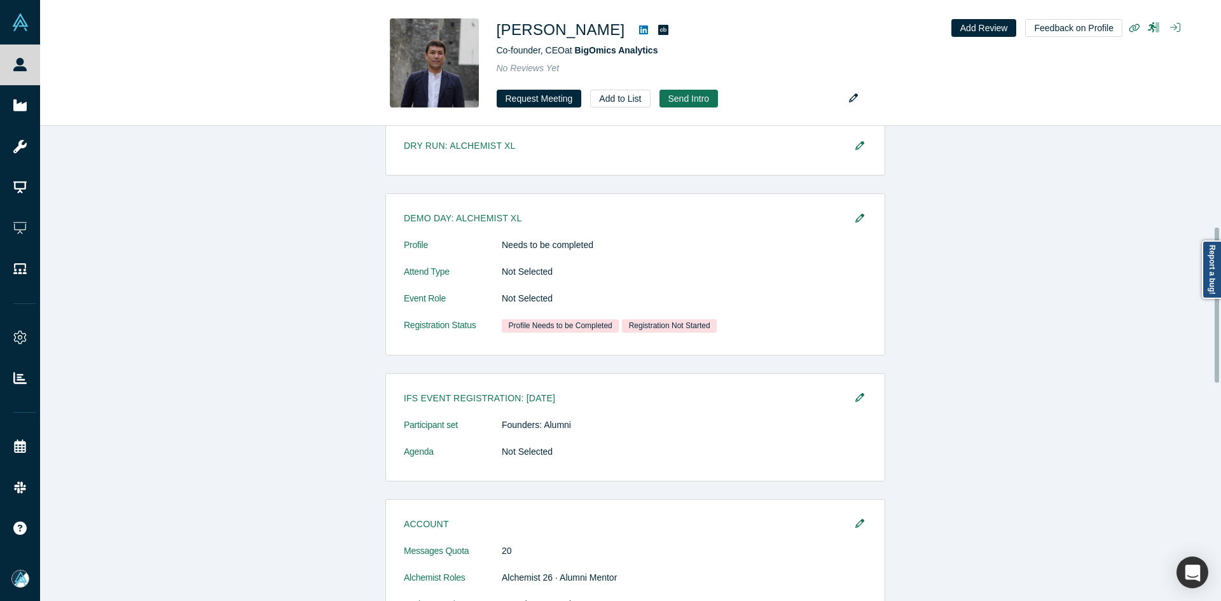
scroll to position [318, 0]
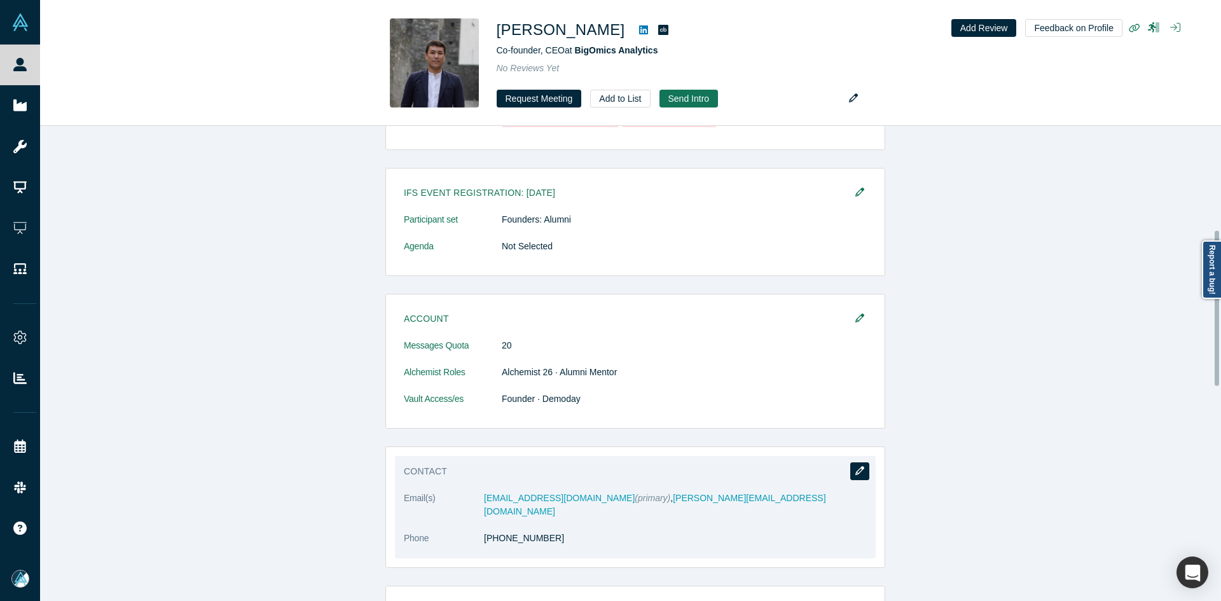
click at [855, 471] on icon "button" at bounding box center [859, 470] width 9 height 9
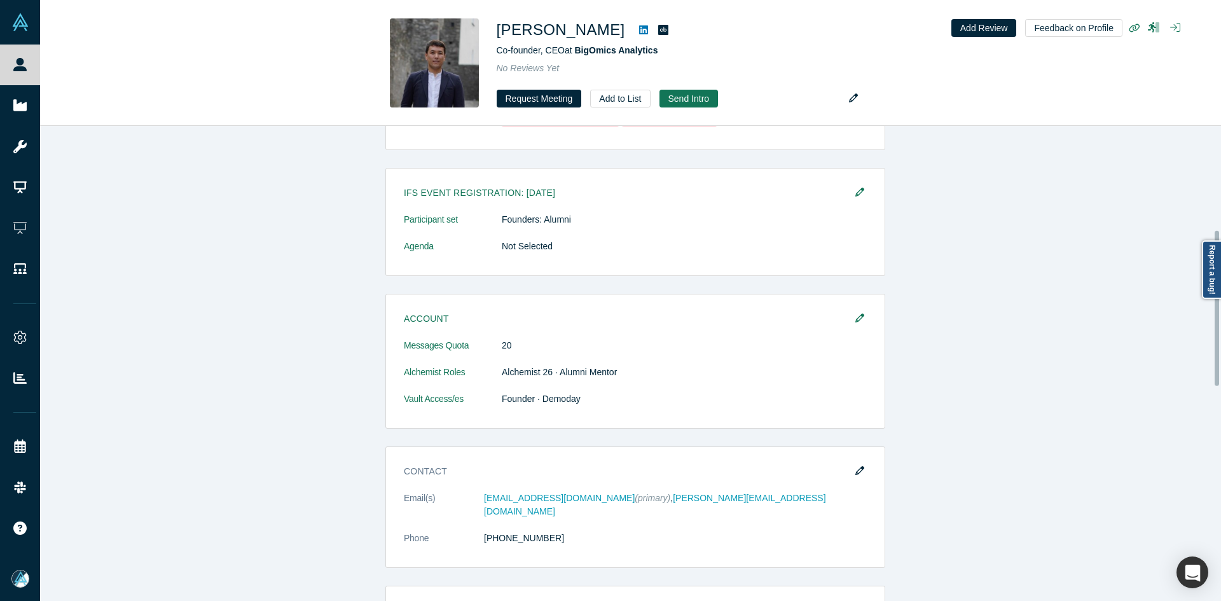
select select "CH"
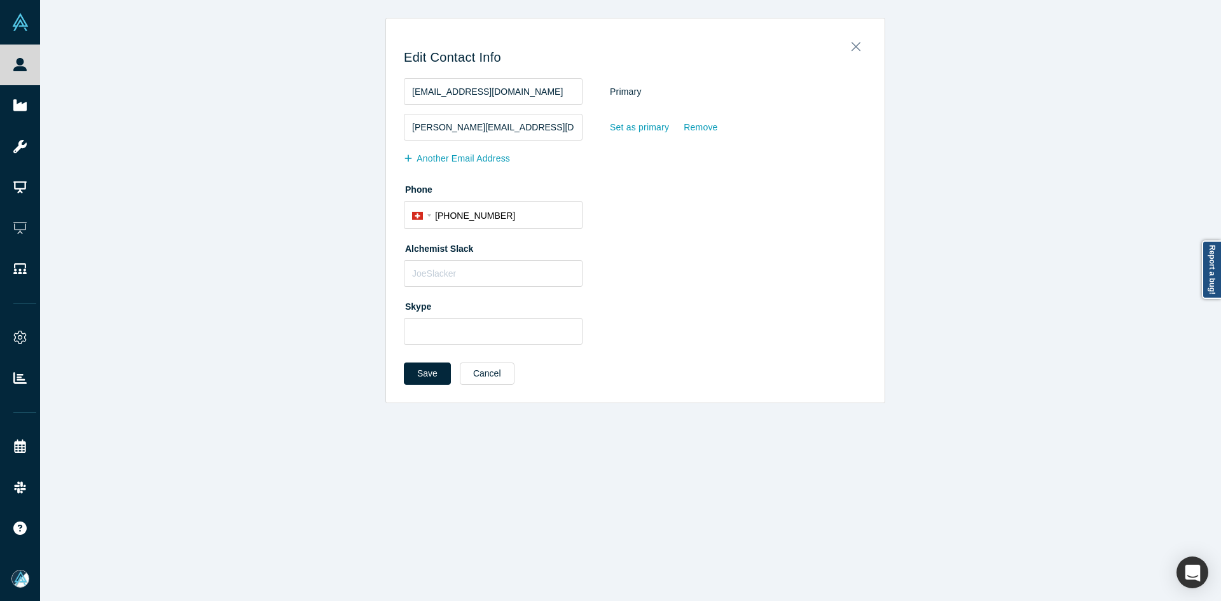
scroll to position [0, 0]
click at [627, 121] on div "Set as primary" at bounding box center [639, 127] width 60 height 22
click at [0, 0] on input "Set as primary" at bounding box center [0, 0] width 0 height 0
click at [419, 382] on button "Save" at bounding box center [427, 374] width 47 height 22
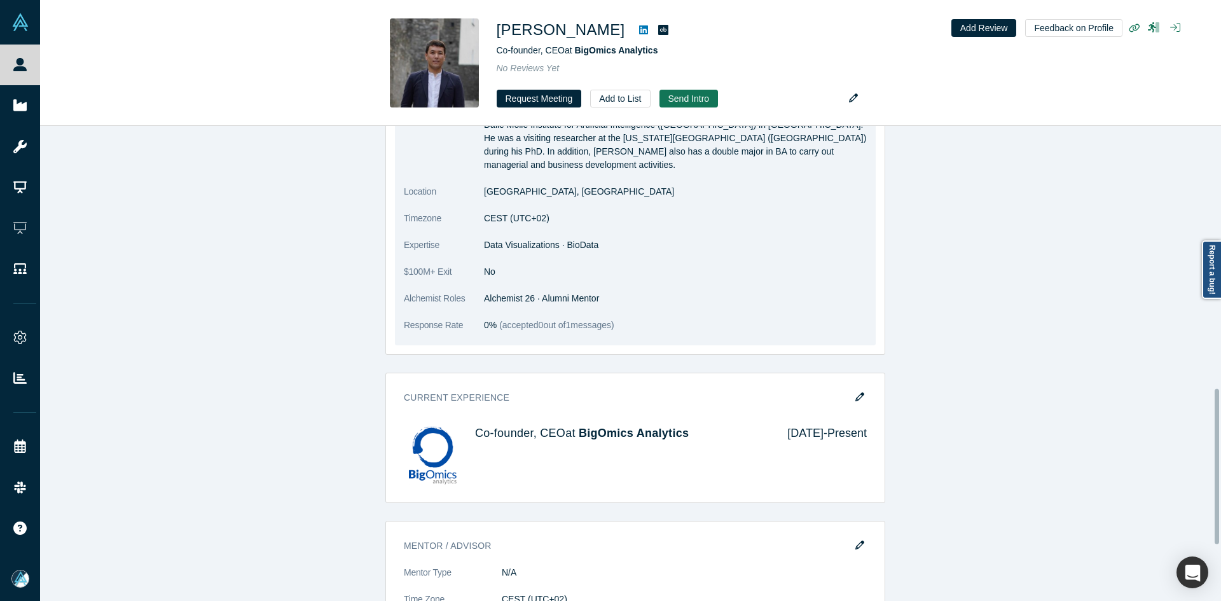
scroll to position [890, 0]
